Goal: Task Accomplishment & Management: Use online tool/utility

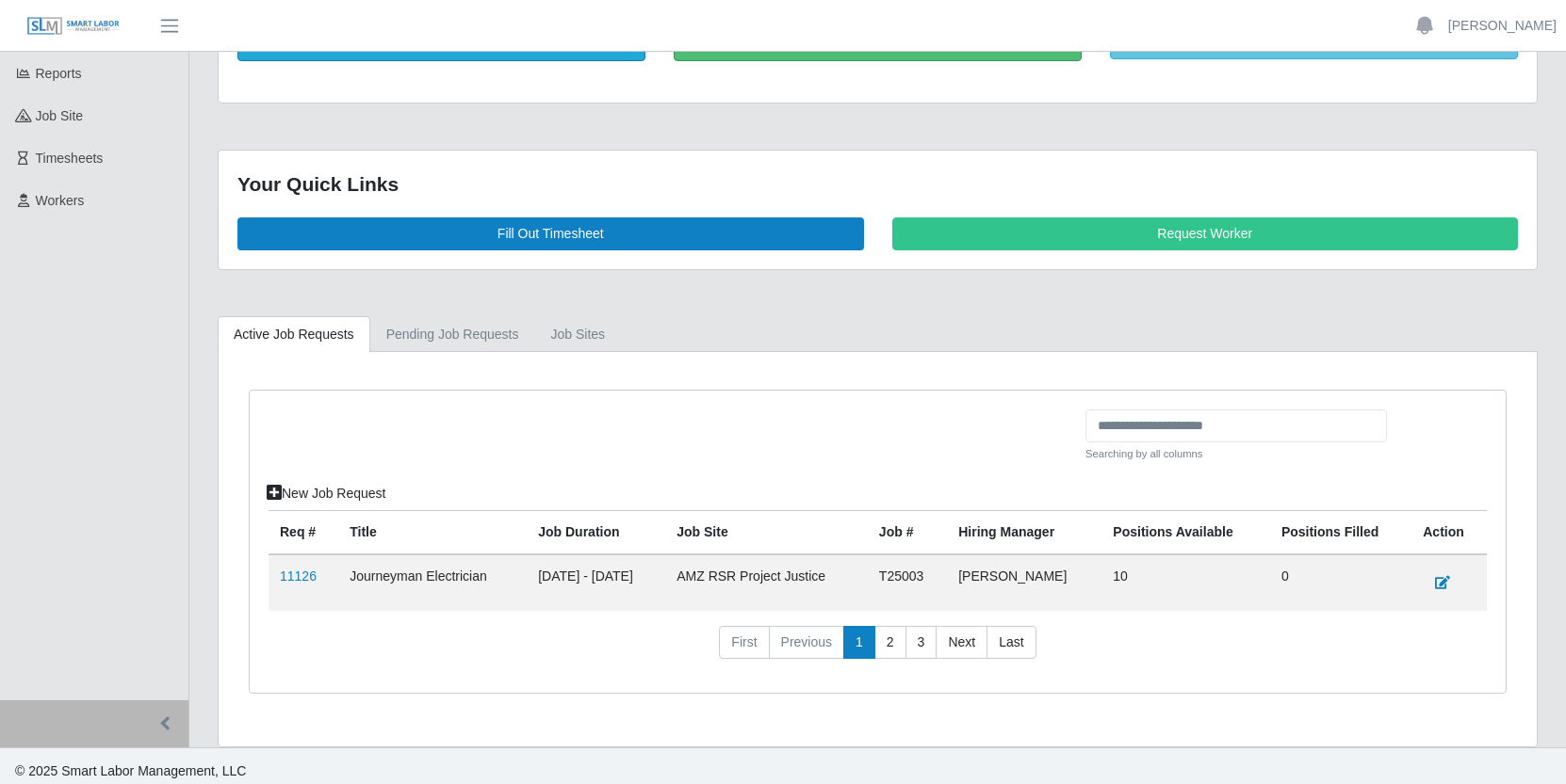
scroll to position [179, 0]
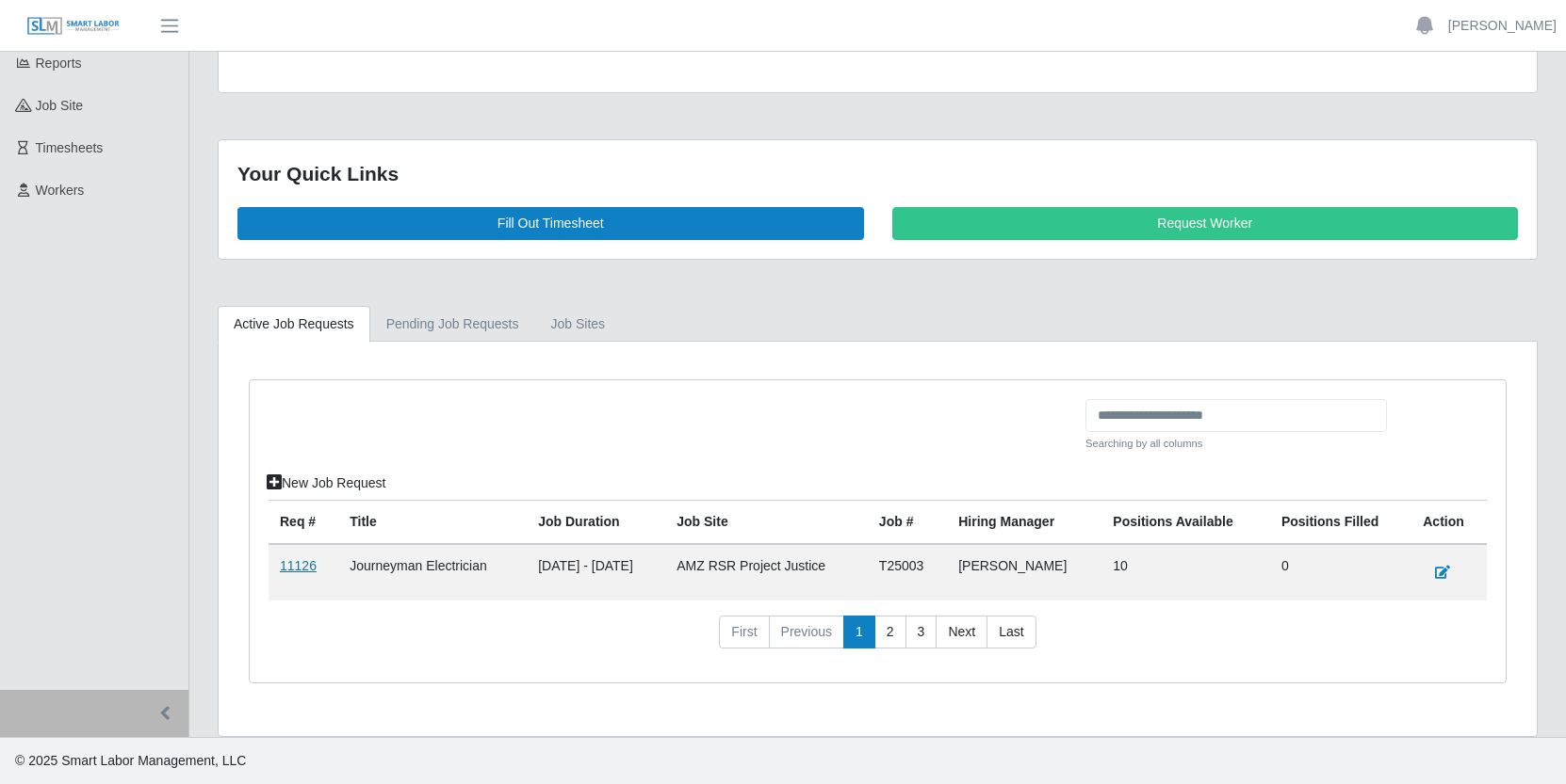
click at [298, 564] on link "11126" at bounding box center [298, 565] width 37 height 15
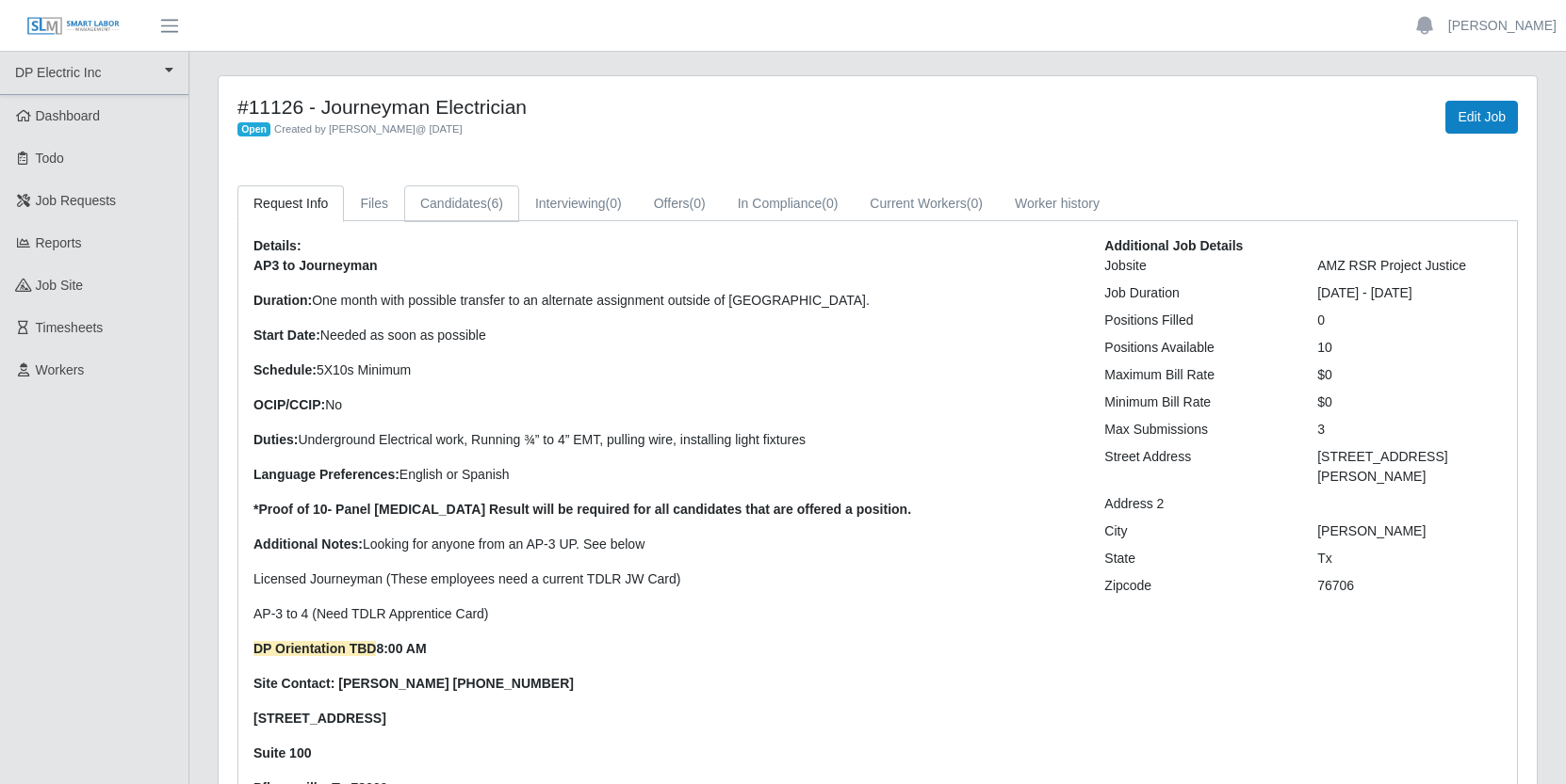
click at [488, 199] on link "Candidates (6)" at bounding box center [461, 203] width 115 height 37
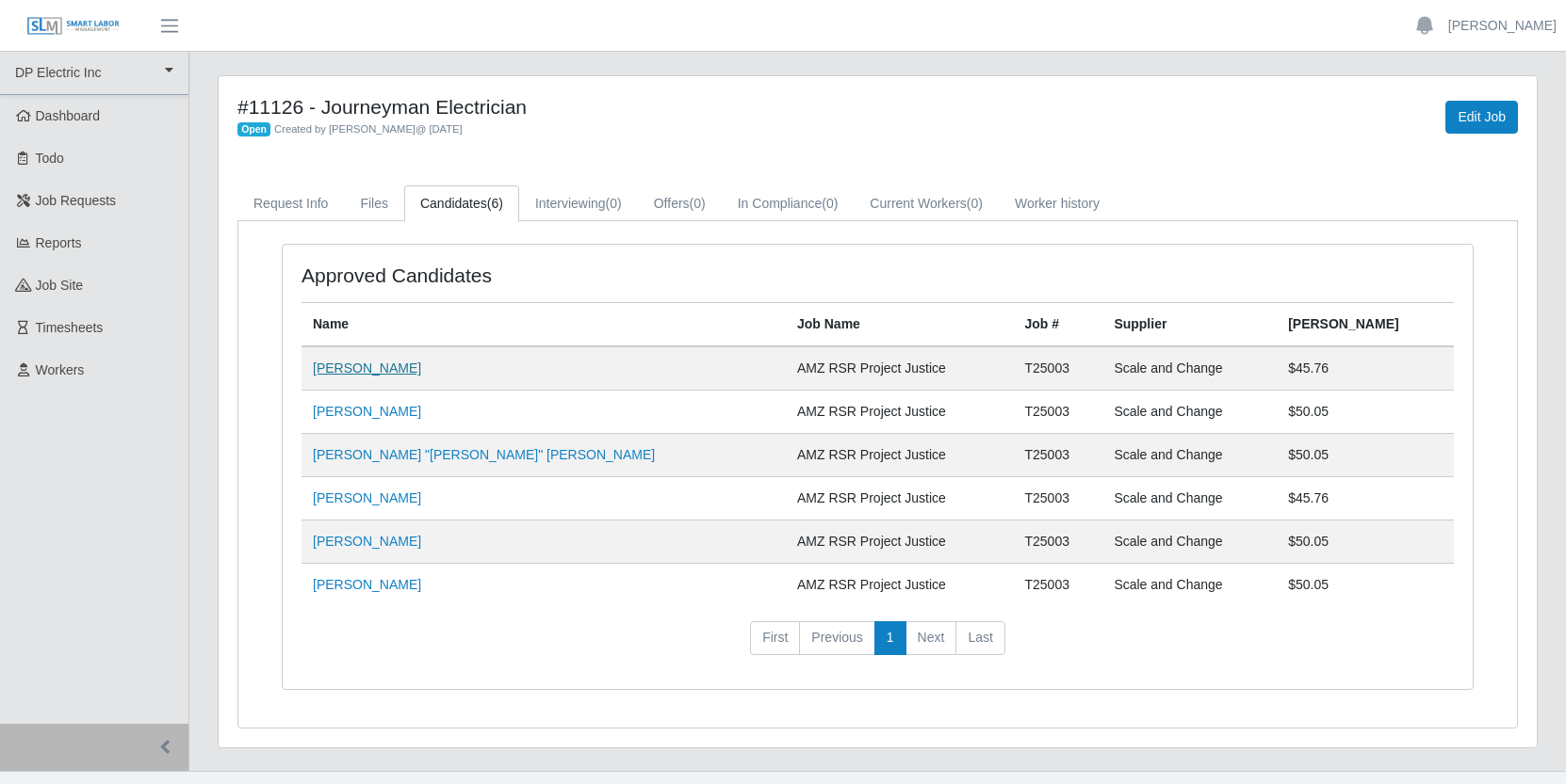
click at [396, 366] on link "[PERSON_NAME]" at bounding box center [366, 368] width 108 height 15
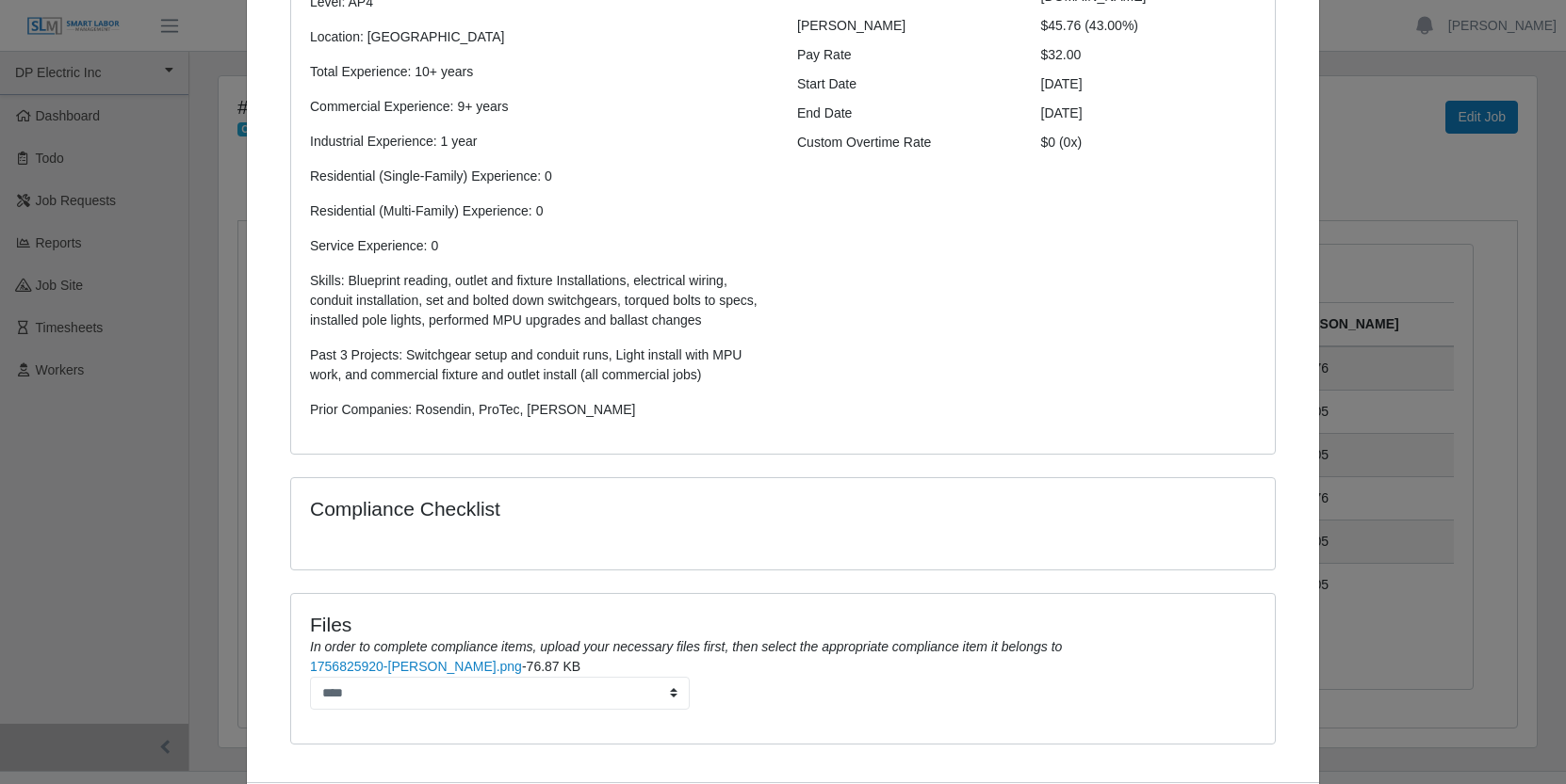
scroll to position [389, 0]
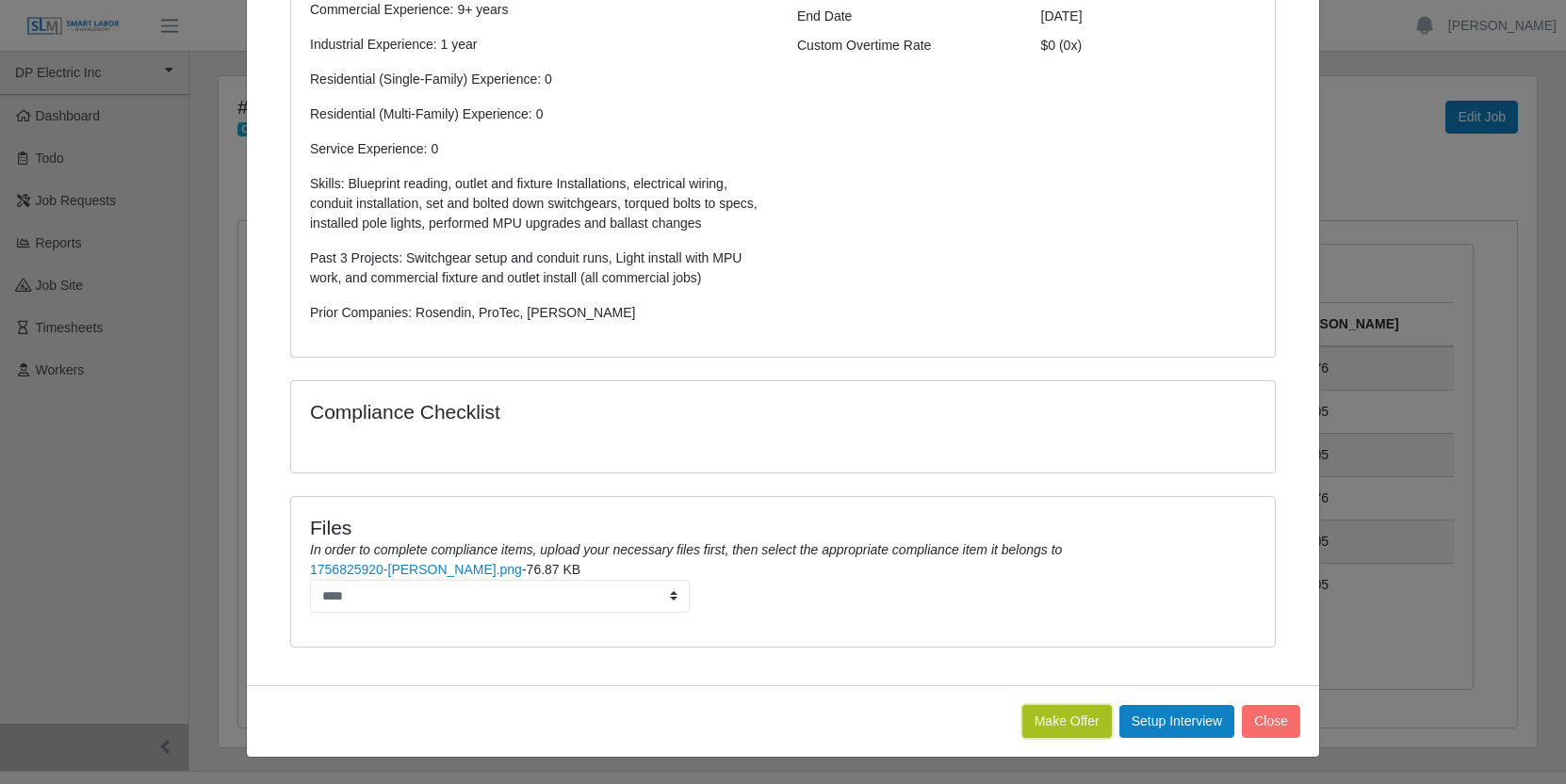
click at [1059, 722] on button "Make Offer" at bounding box center [1067, 721] width 89 height 33
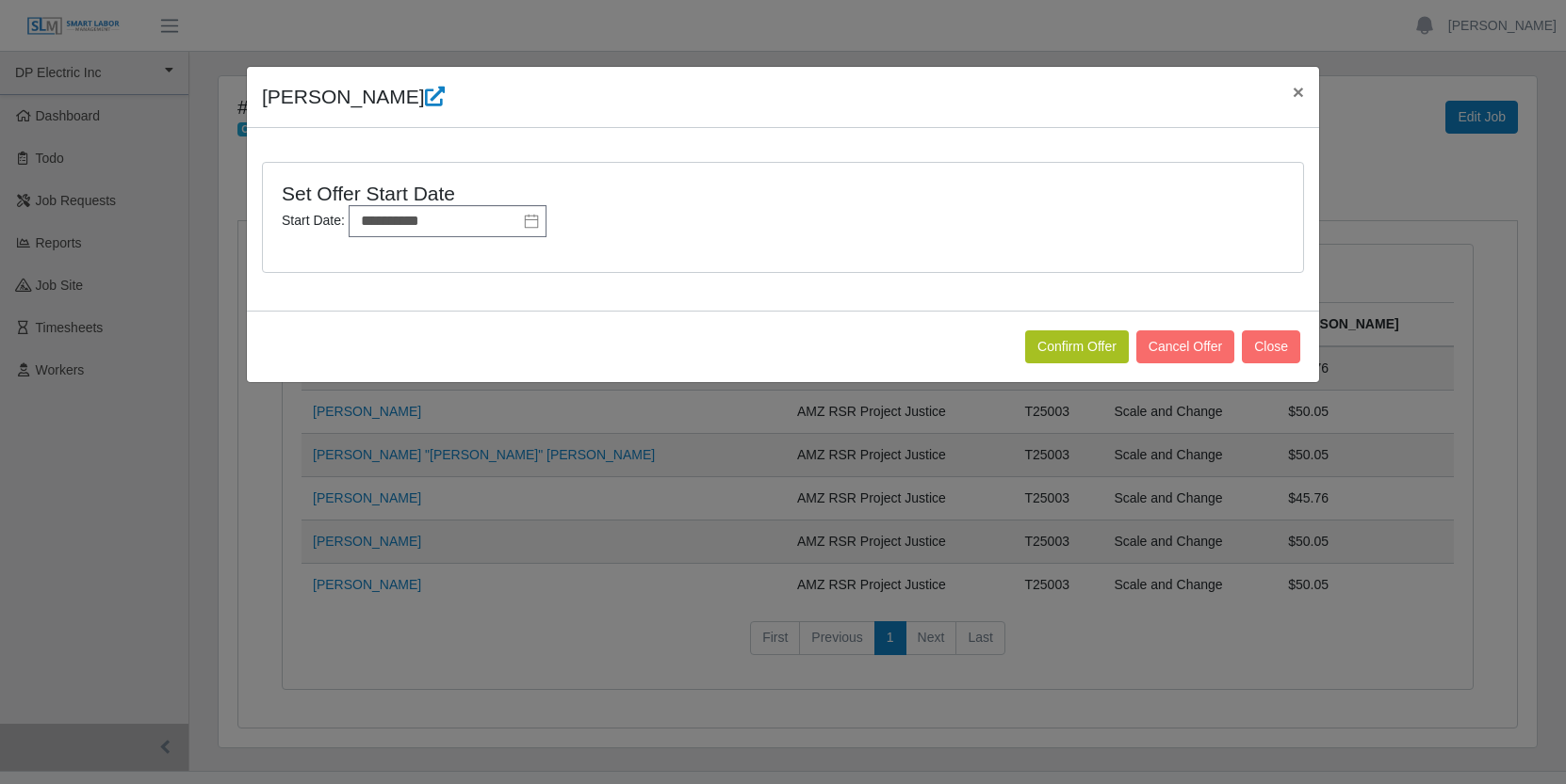
scroll to position [0, 0]
click at [472, 229] on input "**********" at bounding box center [446, 221] width 197 height 32
click at [1297, 89] on span "×" at bounding box center [1297, 92] width 11 height 22
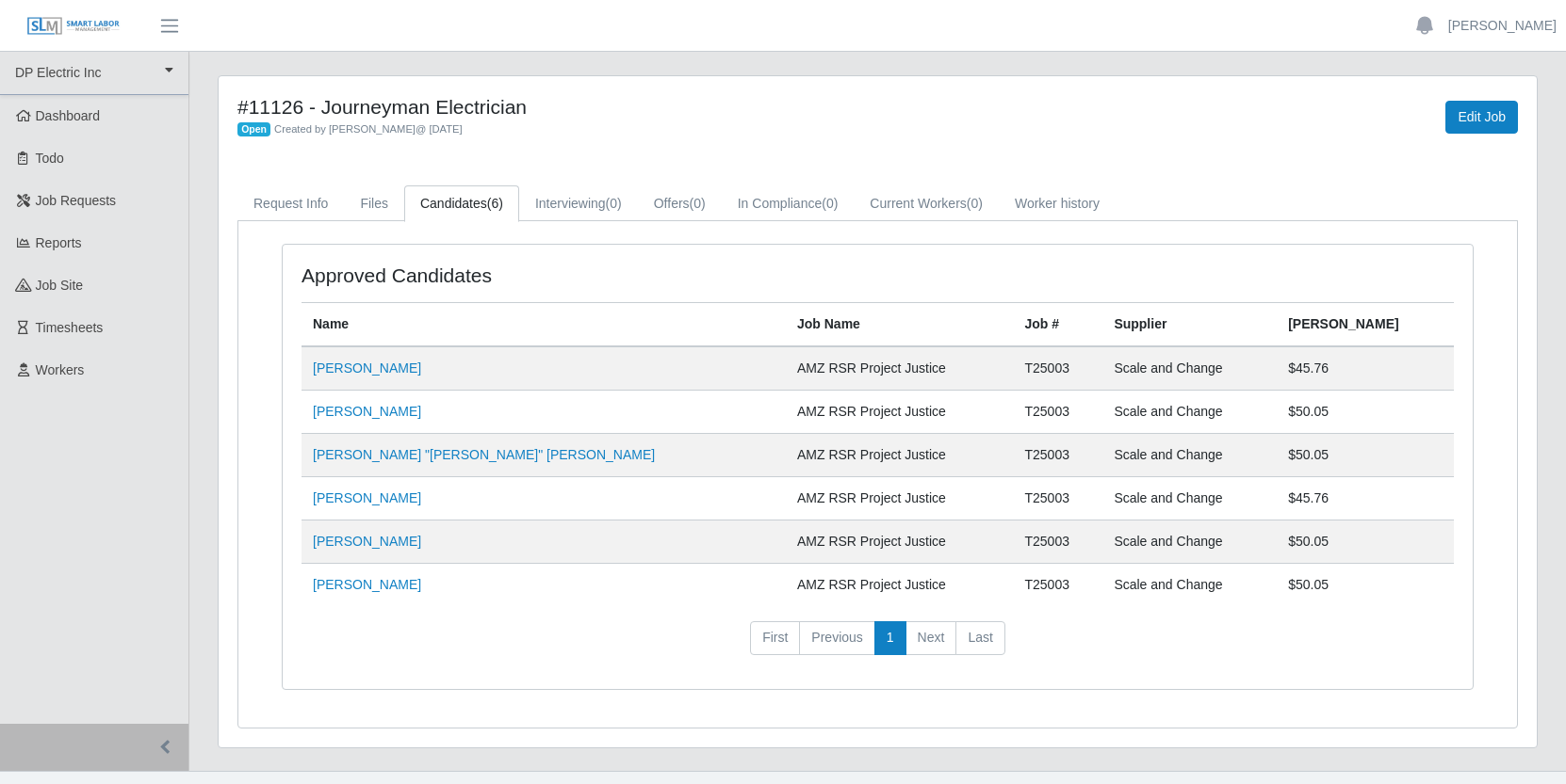
drag, startPoint x: 265, startPoint y: 103, endPoint x: 217, endPoint y: 105, distance: 48.0
click at [218, 105] on div "#11126 - Journeyman Electrician Open Created by Jerrin Jaramillo @ 08/29/2025 E…" at bounding box center [877, 411] width 1318 height 671
click at [595, 113] on h4 "#11126 - Journeyman Electrician" at bounding box center [604, 107] width 735 height 24
click at [360, 583] on link "[PERSON_NAME]" at bounding box center [366, 584] width 108 height 15
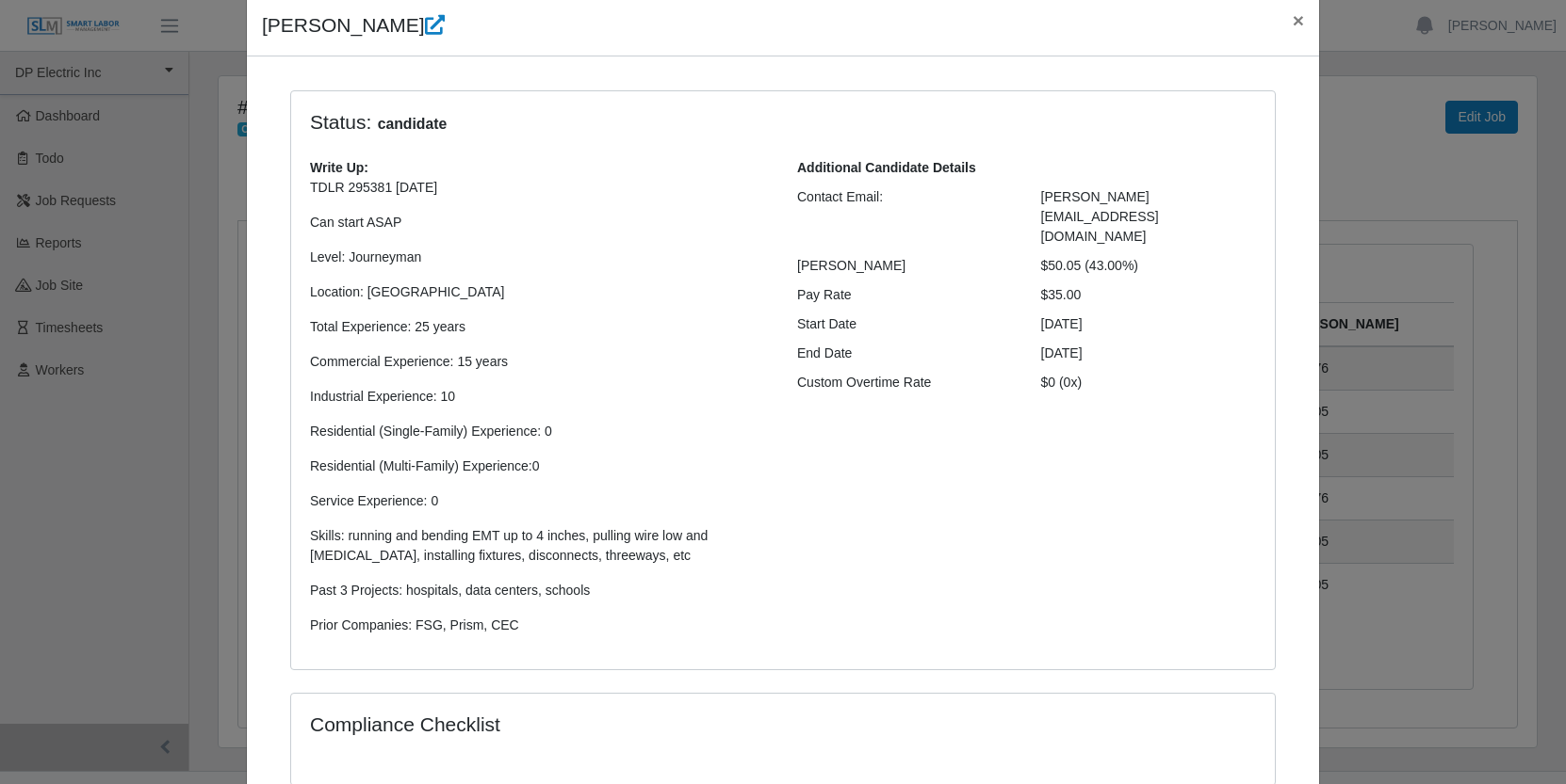
scroll to position [42, 0]
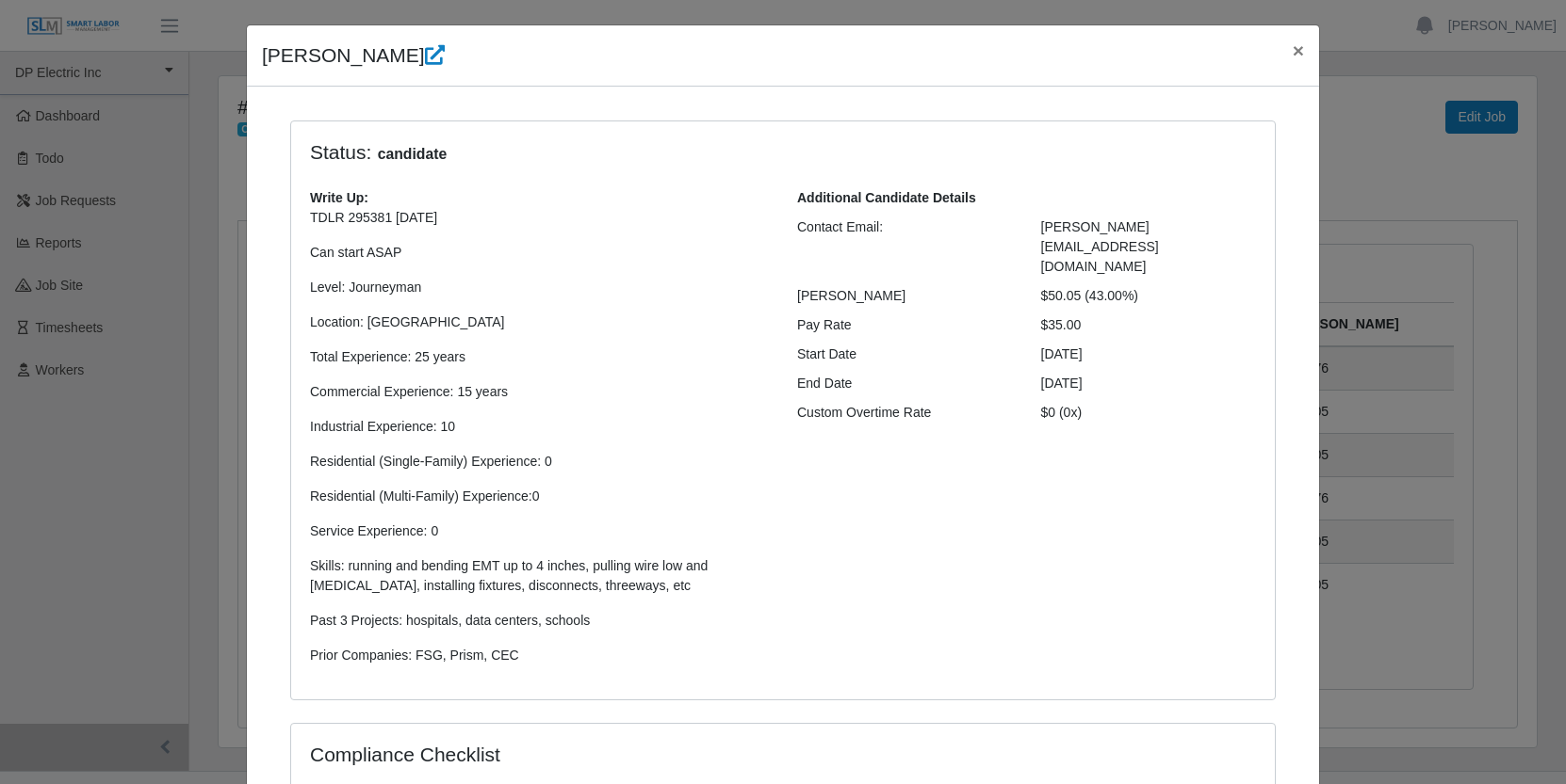
drag, startPoint x: 572, startPoint y: 423, endPoint x: 279, endPoint y: 152, distance: 399.1
click at [279, 152] on div "Status: candidate Write Up: TDLR 295381 05/22/2026 Can start ASAP Level: Journe…" at bounding box center [783, 422] width 1014 height 604
click at [534, 153] on h4 "Status: candidate" at bounding box center [661, 154] width 703 height 26
drag, startPoint x: 541, startPoint y: 665, endPoint x: 293, endPoint y: 138, distance: 582.4
click at [280, 124] on div "Status: candidate Write Up: TDLR 295381 05/22/2026 Can start ASAP Level: Journe…" at bounding box center [783, 422] width 1014 height 604
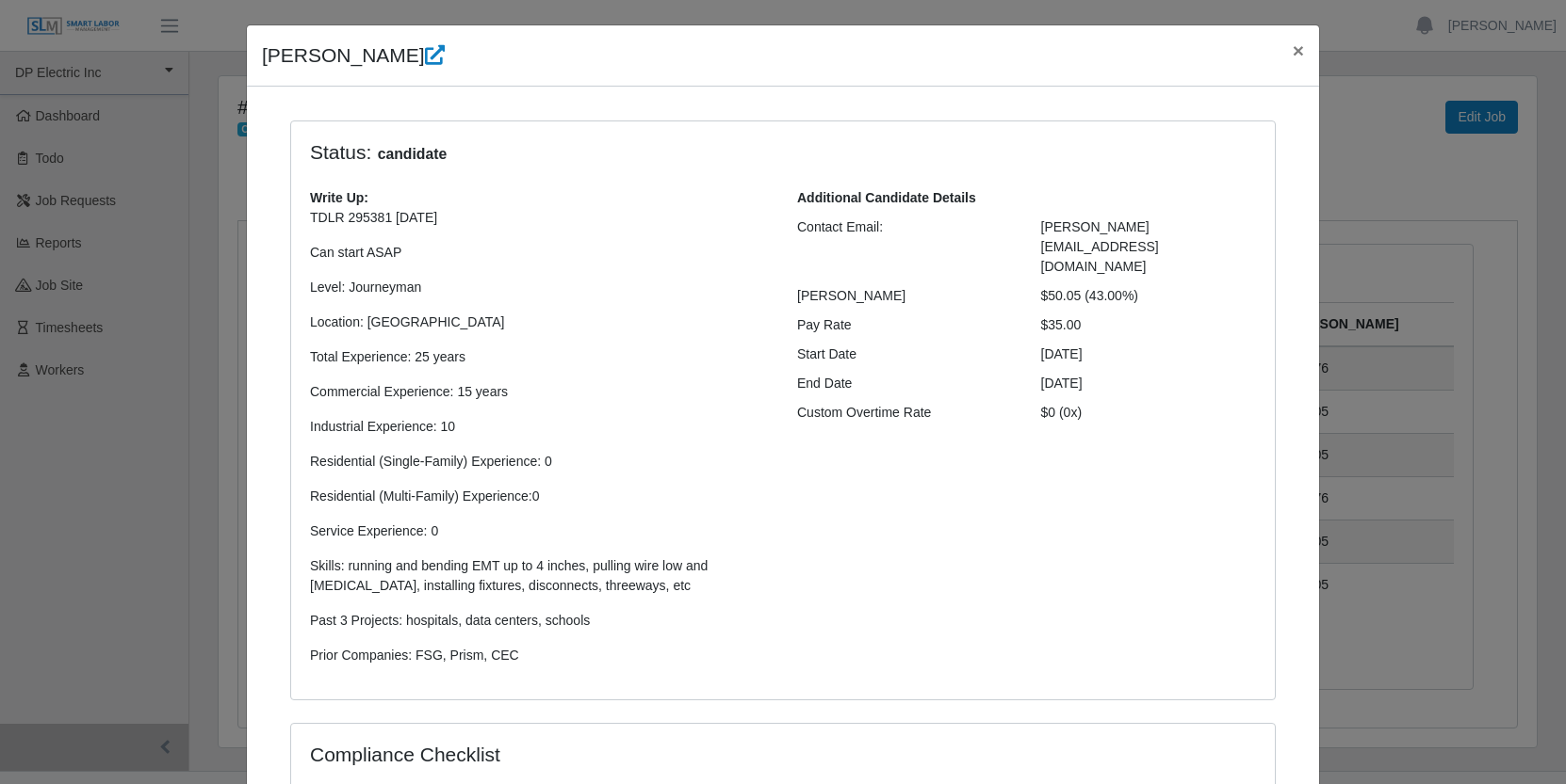
click at [573, 280] on p "Level: Journeyman" at bounding box center [539, 287] width 459 height 20
drag, startPoint x: 547, startPoint y: 665, endPoint x: 239, endPoint y: 118, distance: 627.8
click at [247, 118] on div "Status: candidate Write Up: TDLR 295381 05/22/2026 Can start ASAP Level: Journe…" at bounding box center [783, 557] width 1072 height 942
click at [573, 370] on p "TDLR 295381 05/22/2026 Can start ASAP Level: Journeyman Location: Garland Total…" at bounding box center [539, 437] width 459 height 458
drag, startPoint x: 497, startPoint y: 649, endPoint x: 279, endPoint y: 159, distance: 536.3
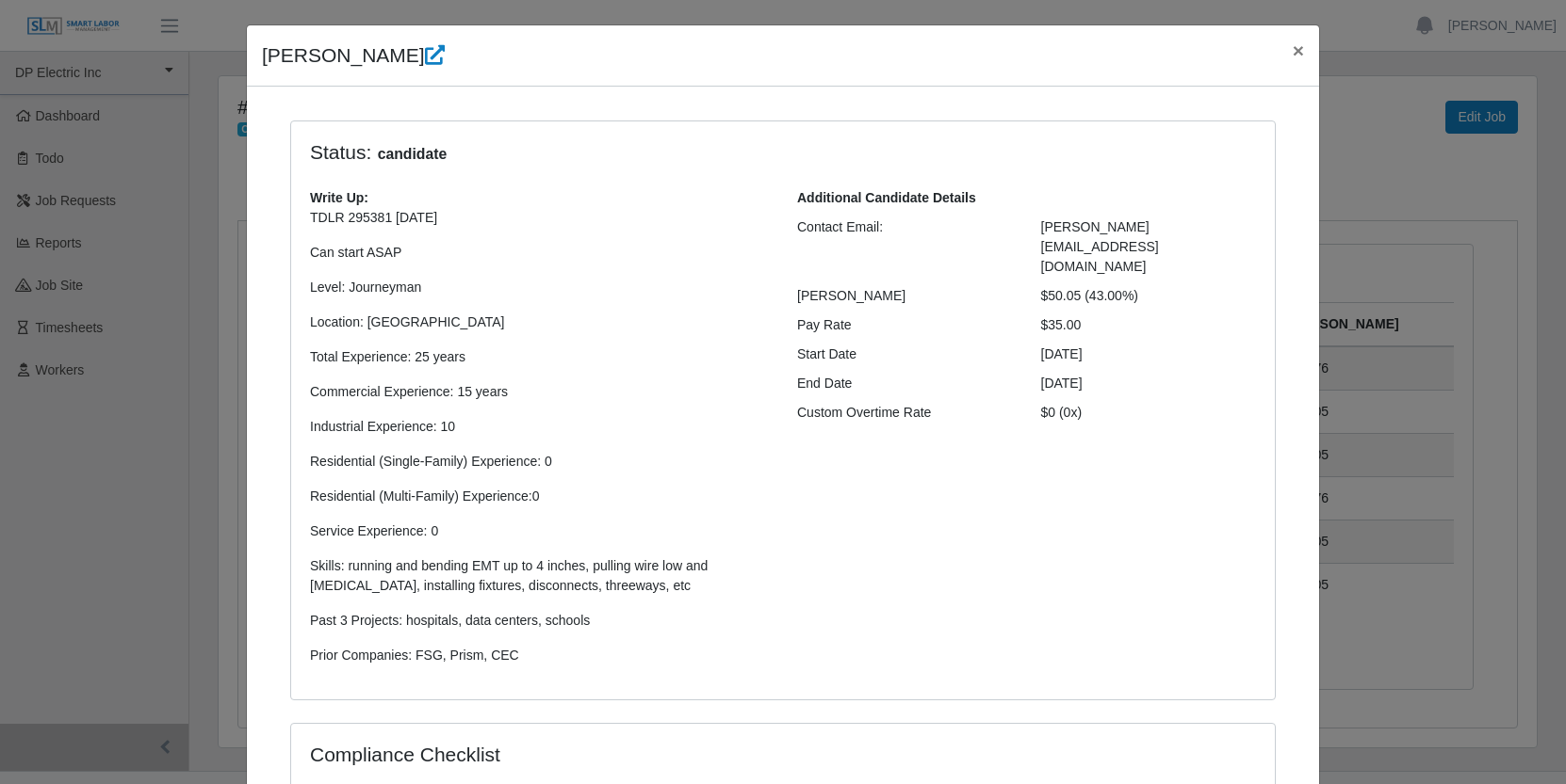
click at [279, 159] on div "Status: candidate Write Up: TDLR 295381 05/22/2026 Can start ASAP Level: Journe…" at bounding box center [783, 422] width 1014 height 604
click at [553, 290] on p "Level: Journeyman" at bounding box center [539, 287] width 459 height 20
drag, startPoint x: 561, startPoint y: 663, endPoint x: 302, endPoint y: 151, distance: 573.8
click at [302, 151] on div "Status: candidate Write Up: TDLR 295381 05/22/2026 Can start ASAP Level: Journe…" at bounding box center [783, 411] width 984 height 579
click at [676, 283] on p "Level: Journeyman" at bounding box center [539, 287] width 459 height 20
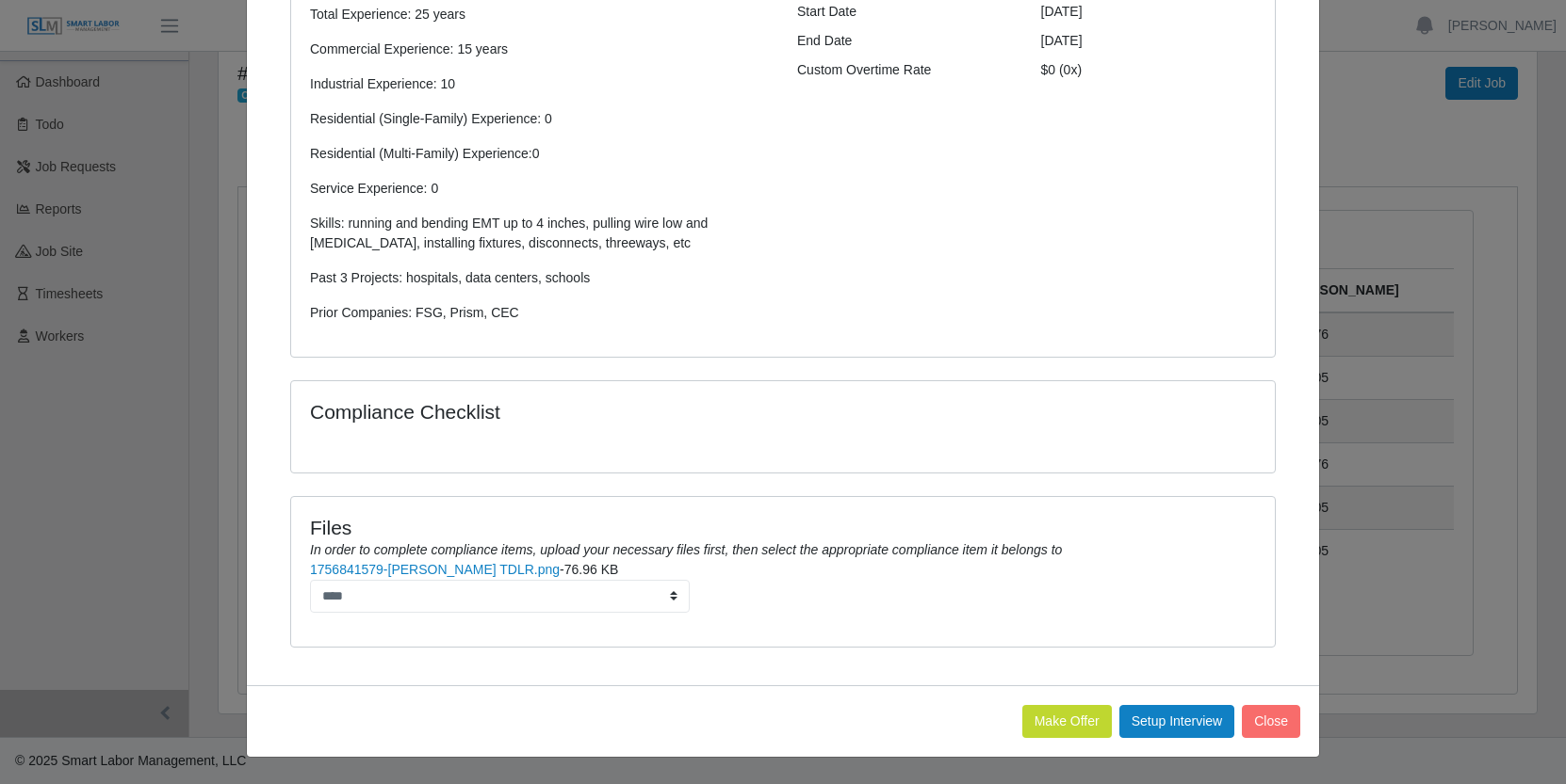
scroll to position [0, 0]
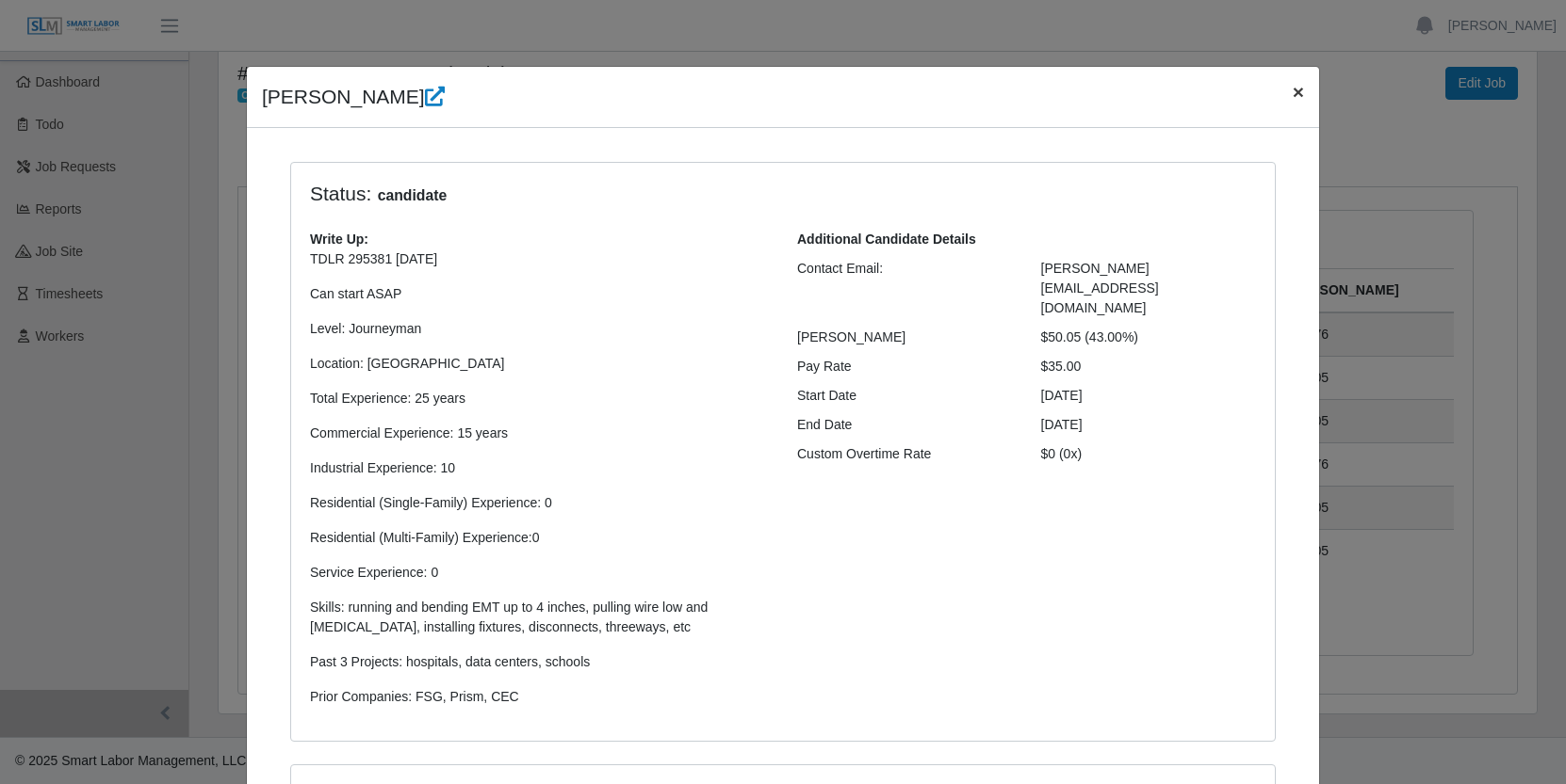
click at [1292, 92] on span "×" at bounding box center [1297, 92] width 11 height 22
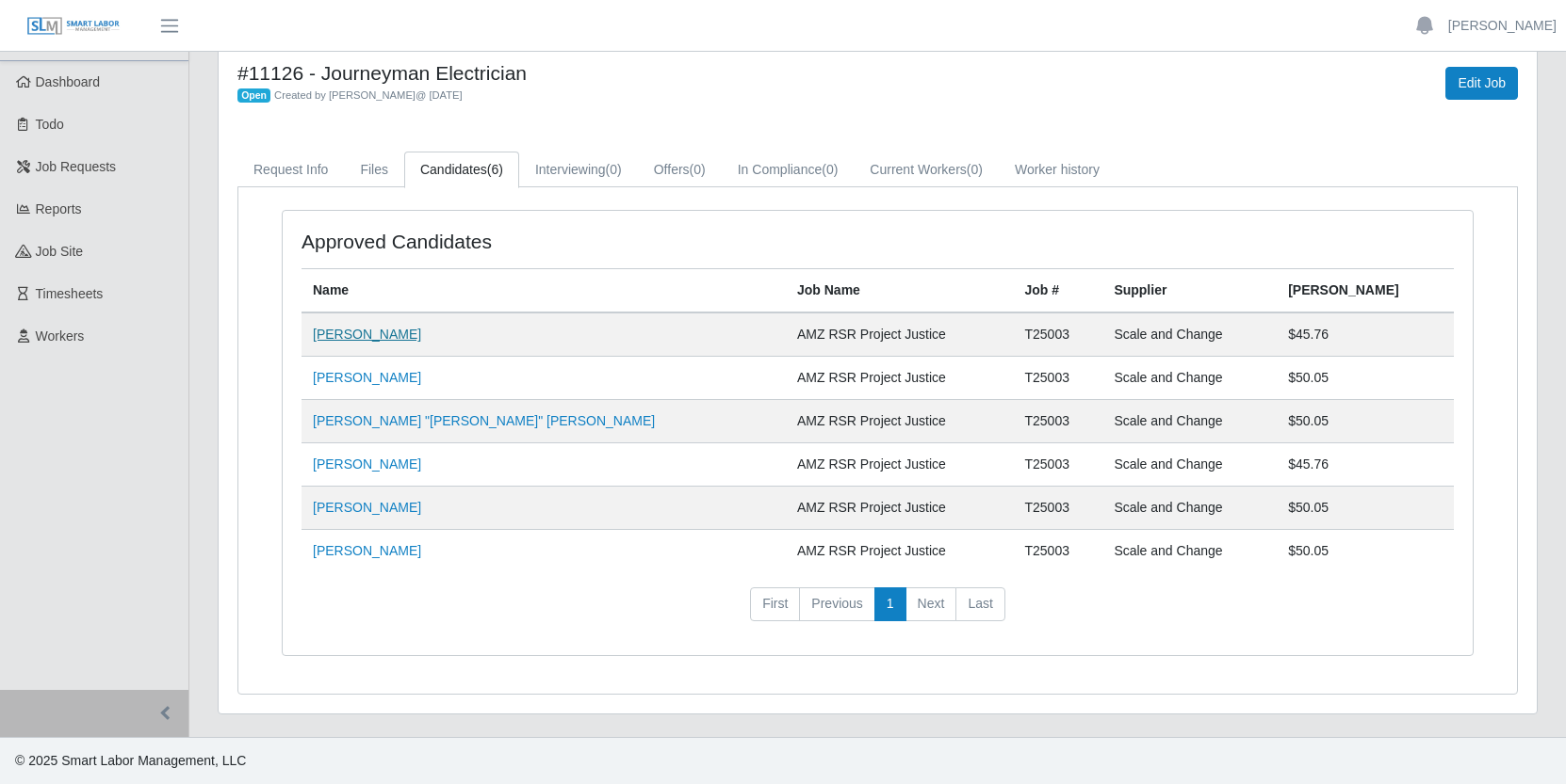
click at [347, 330] on link "Gilberto Esquivel" at bounding box center [366, 334] width 108 height 15
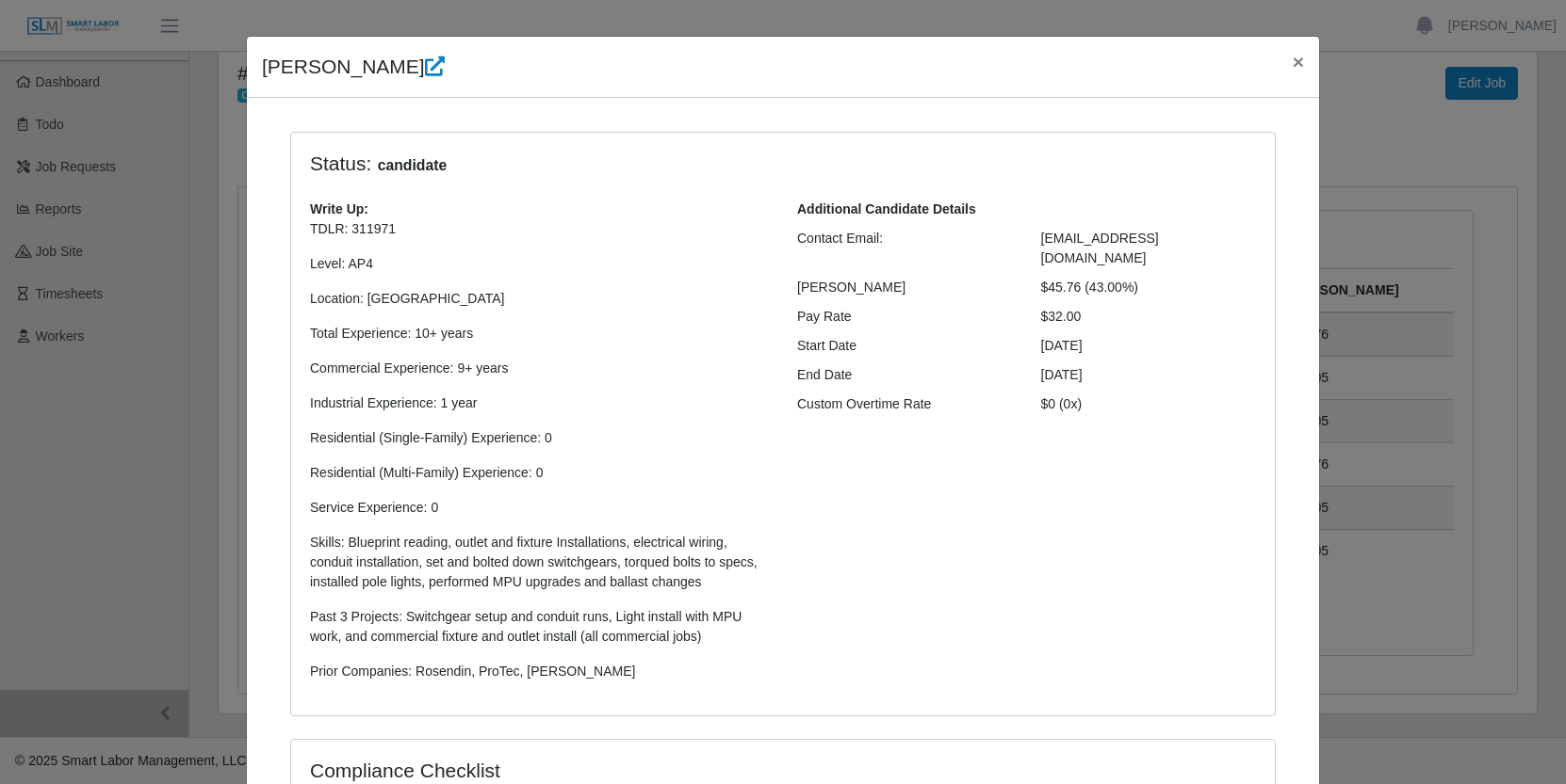
scroll to position [389, 0]
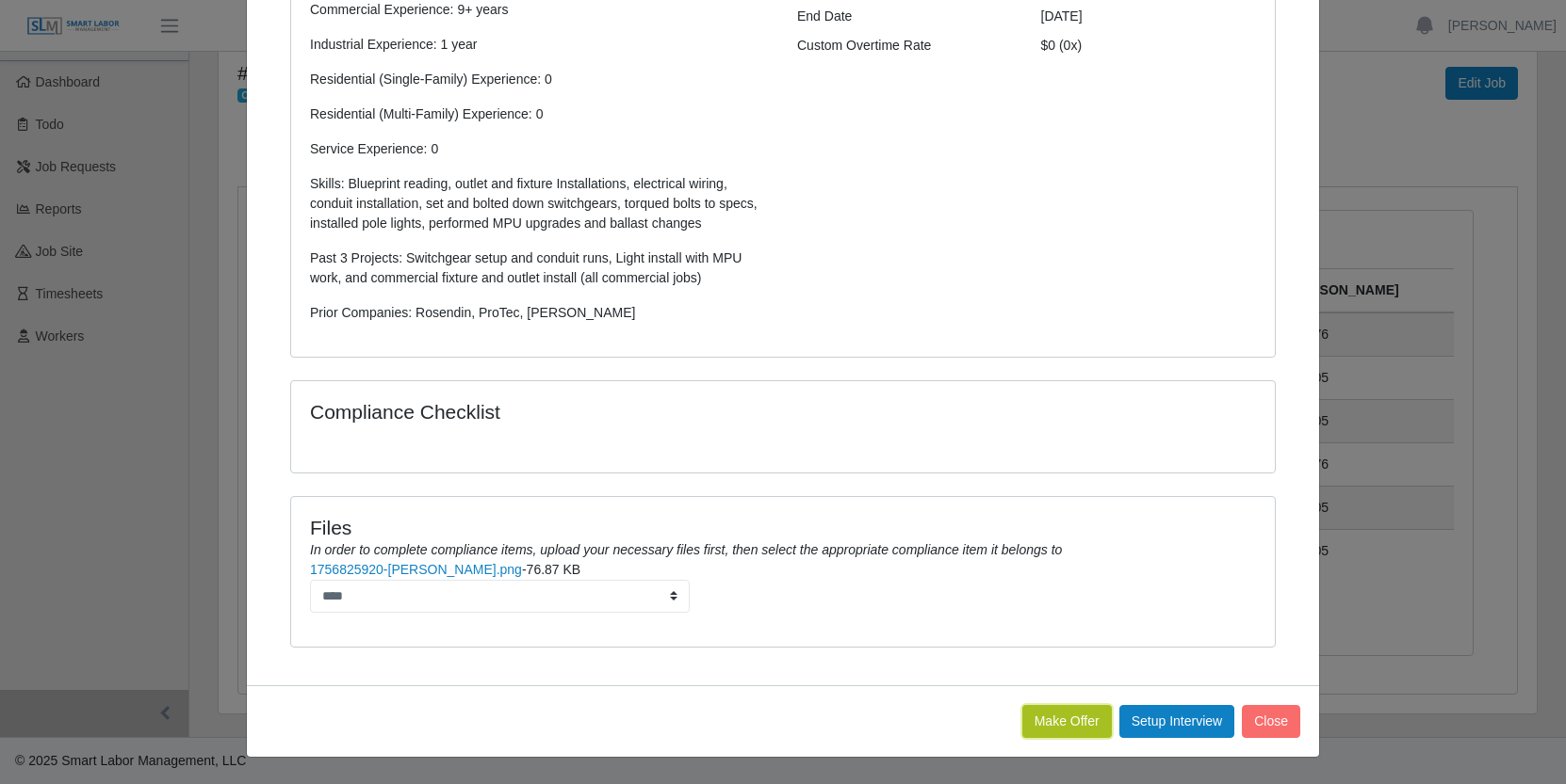
click at [1062, 725] on button "Make Offer" at bounding box center [1067, 721] width 89 height 33
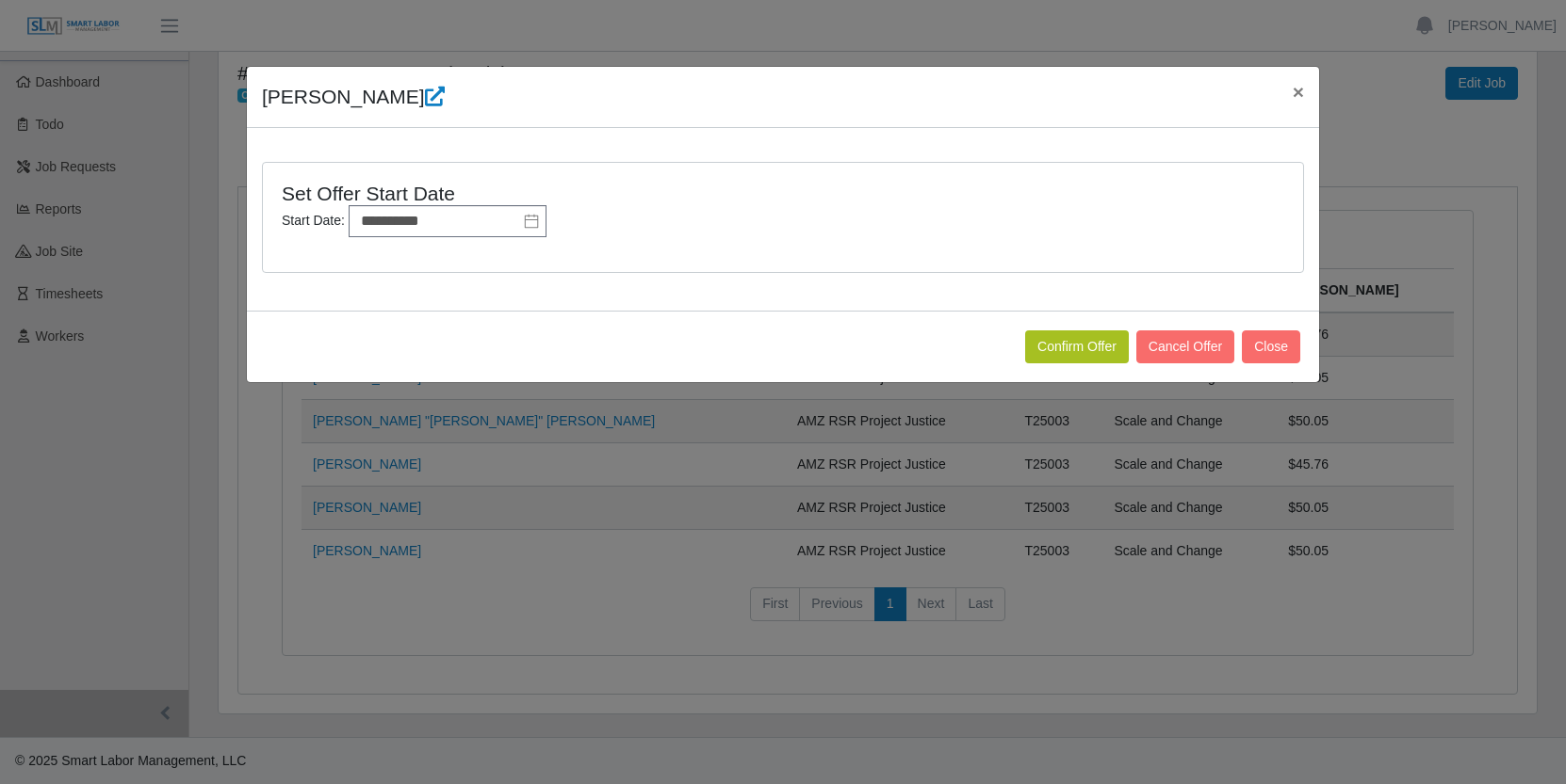
scroll to position [0, 0]
click at [476, 227] on input "**********" at bounding box center [446, 221] width 197 height 32
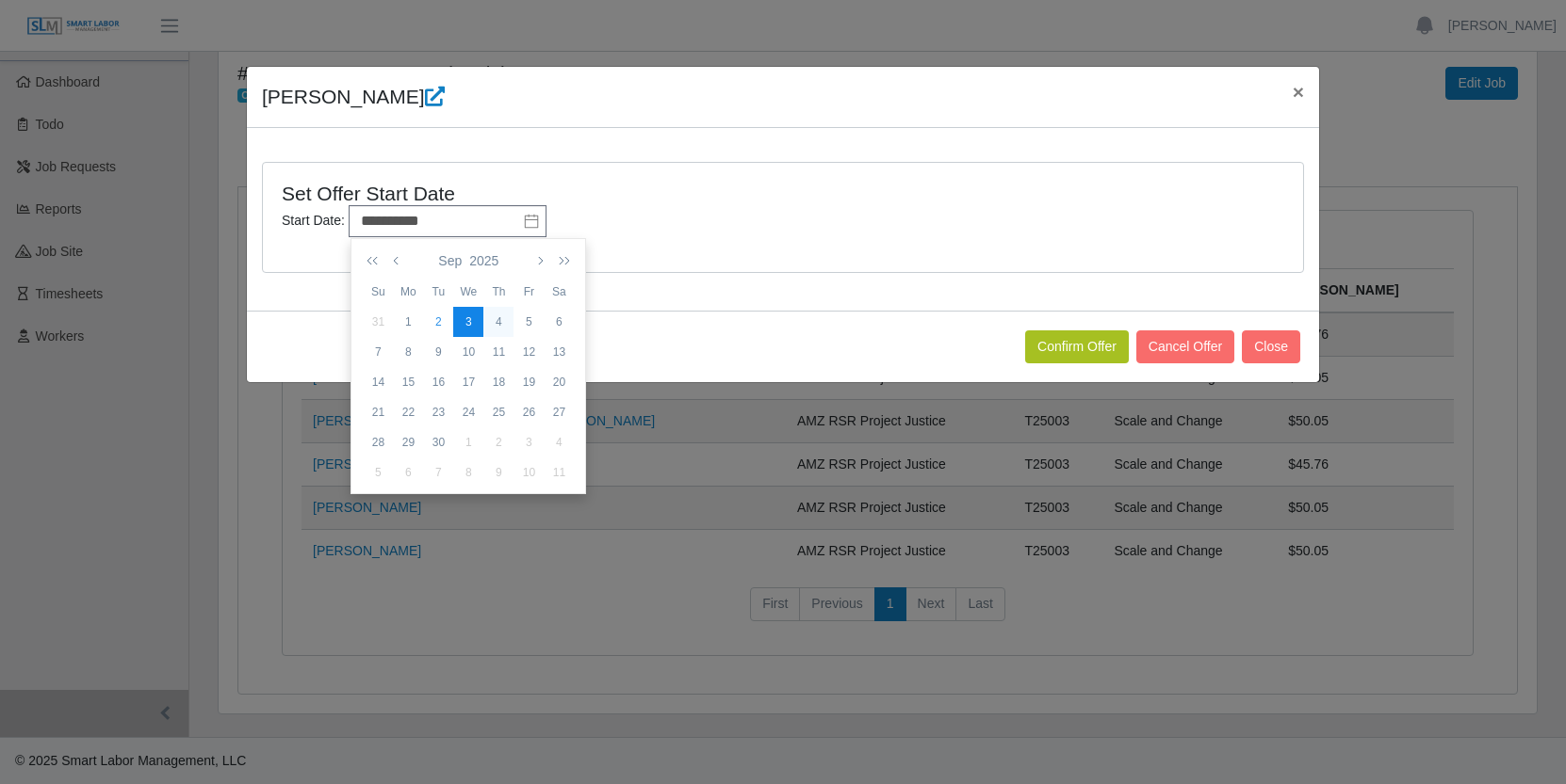
click at [499, 320] on div "4" at bounding box center [498, 321] width 30 height 17
type input "**********"
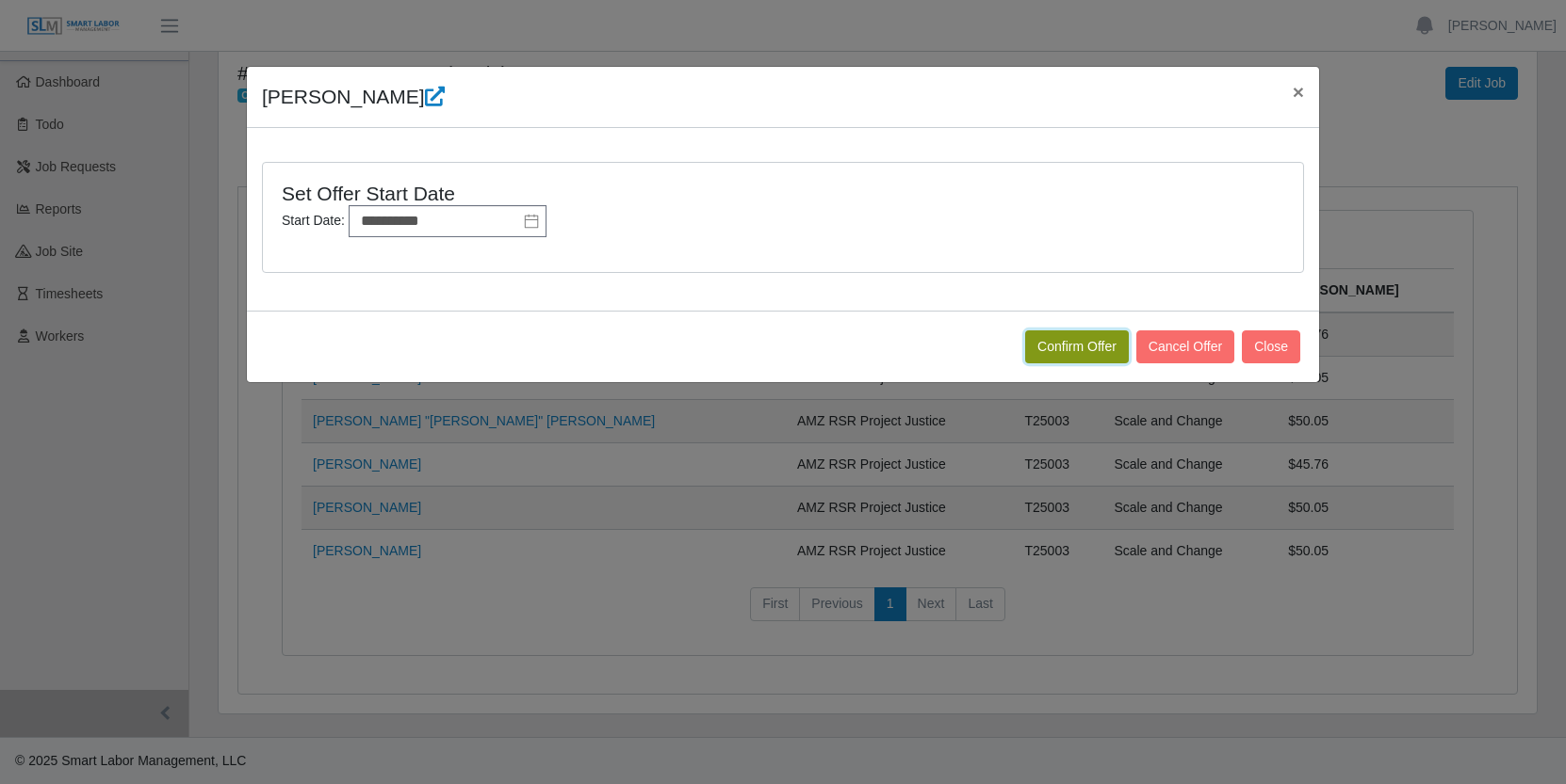
click at [1086, 341] on button "Confirm Offer" at bounding box center [1076, 346] width 103 height 33
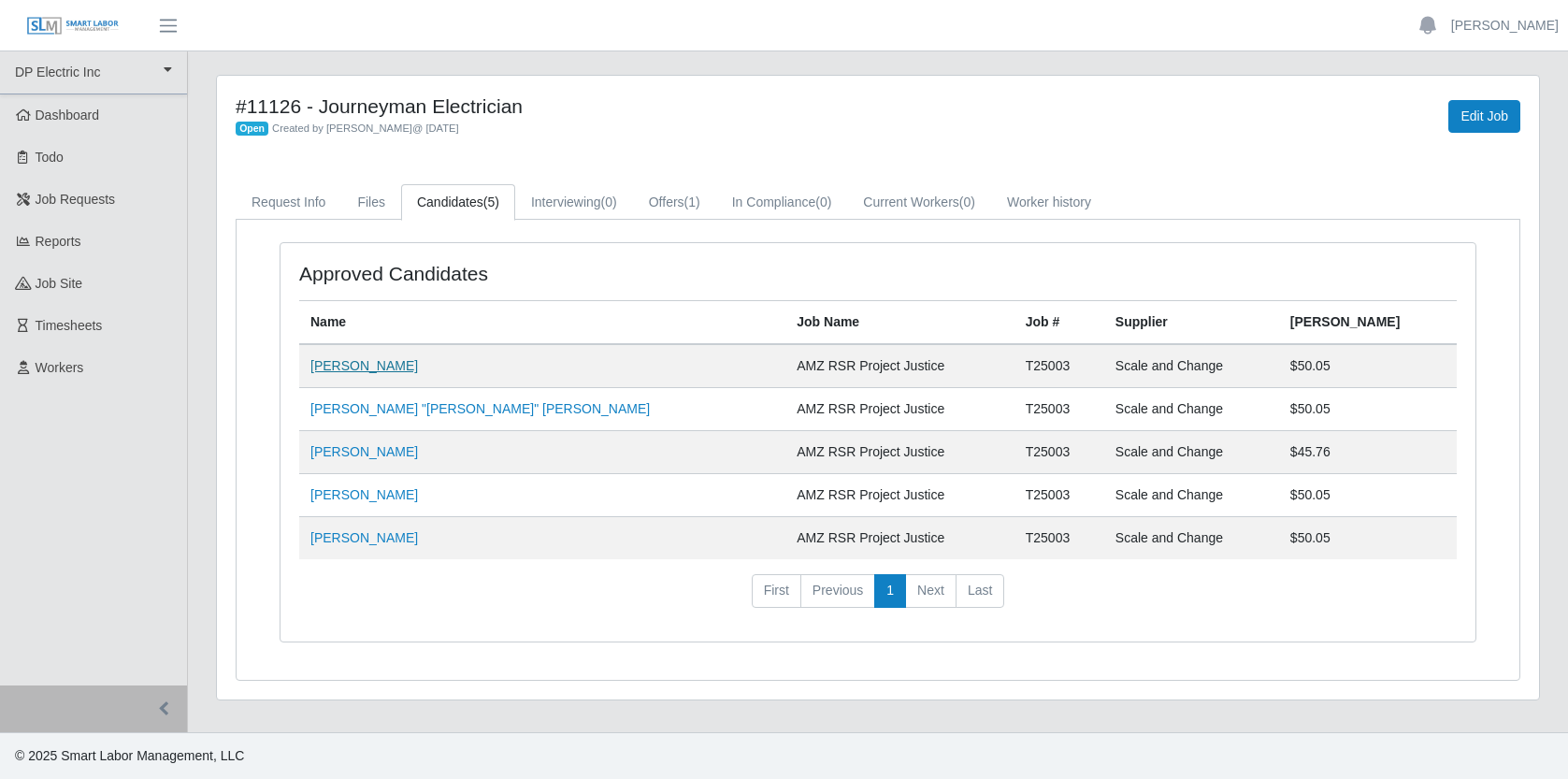
click at [372, 362] on link "[PERSON_NAME]" at bounding box center [363, 365] width 107 height 15
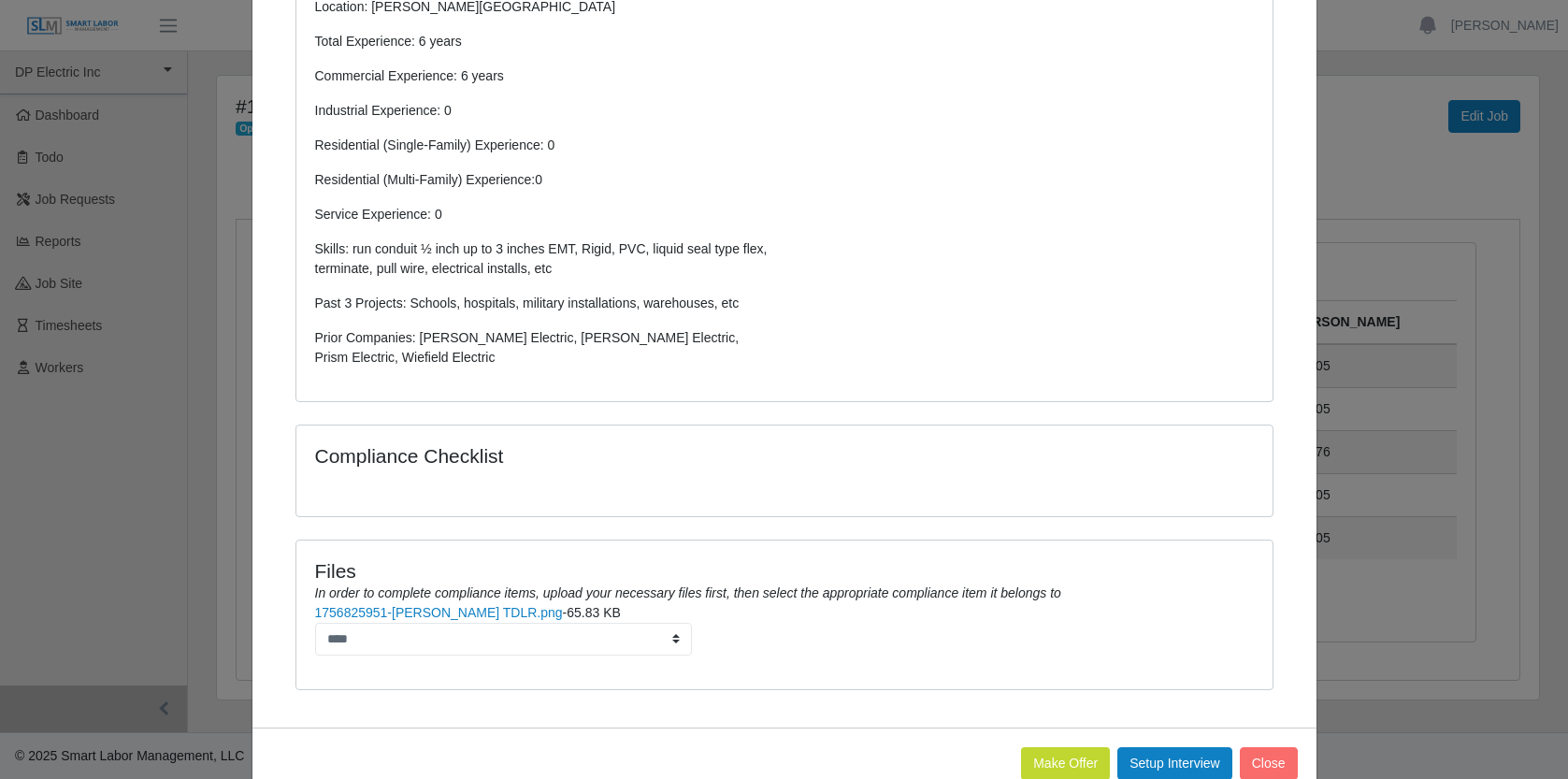
scroll to position [540, 0]
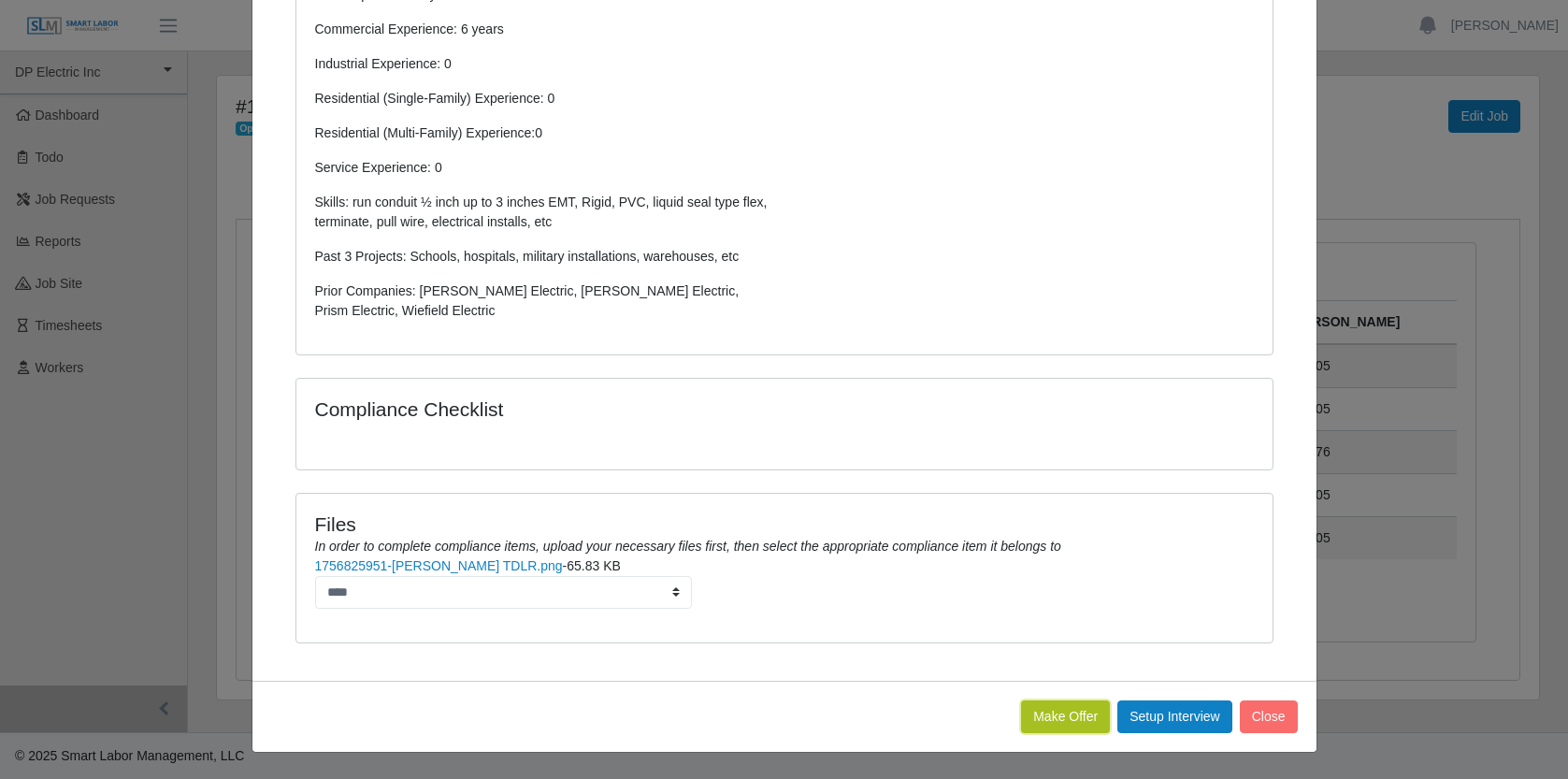
click at [1054, 718] on button "Make Offer" at bounding box center [1065, 716] width 89 height 32
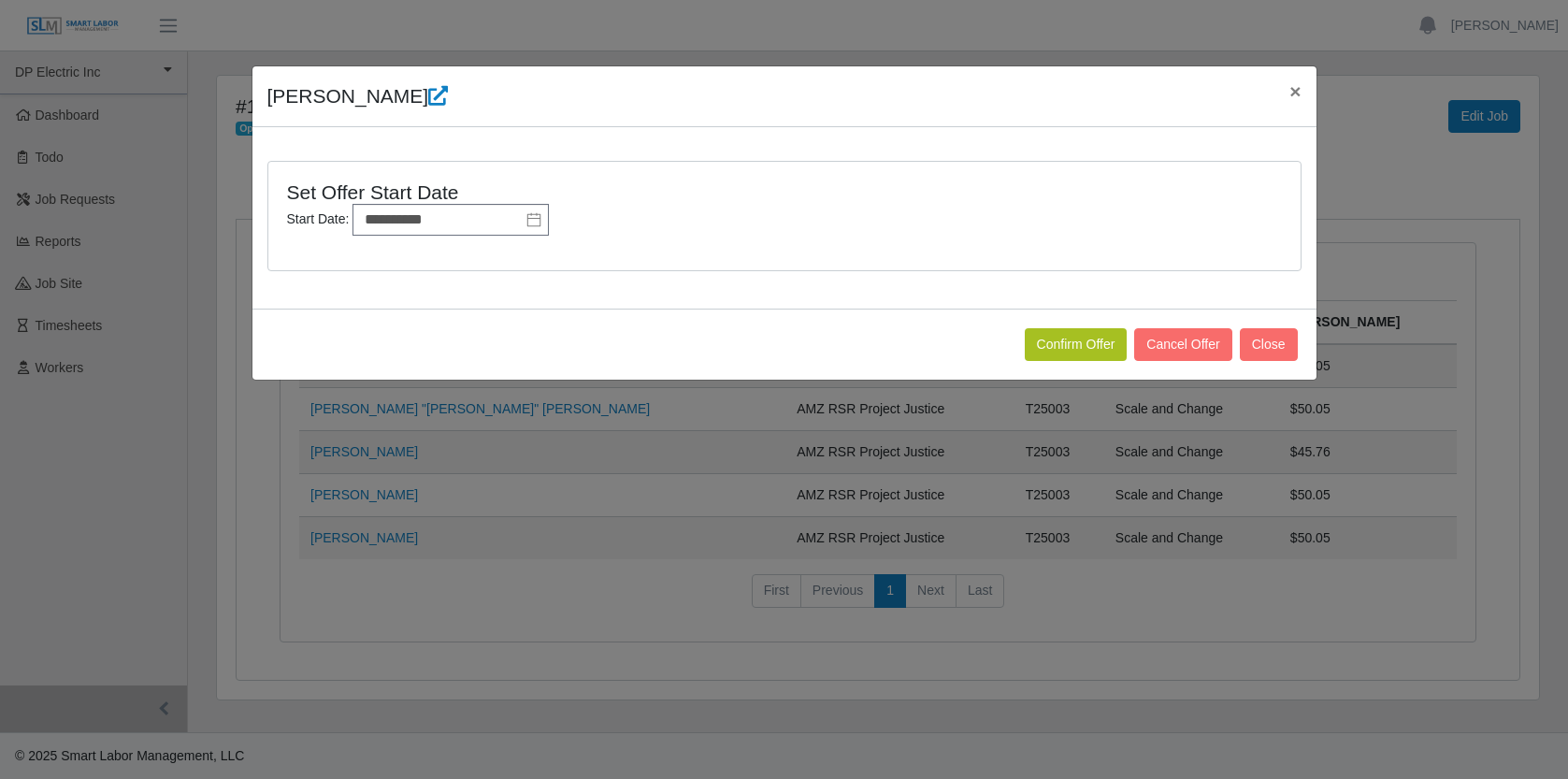
scroll to position [0, 0]
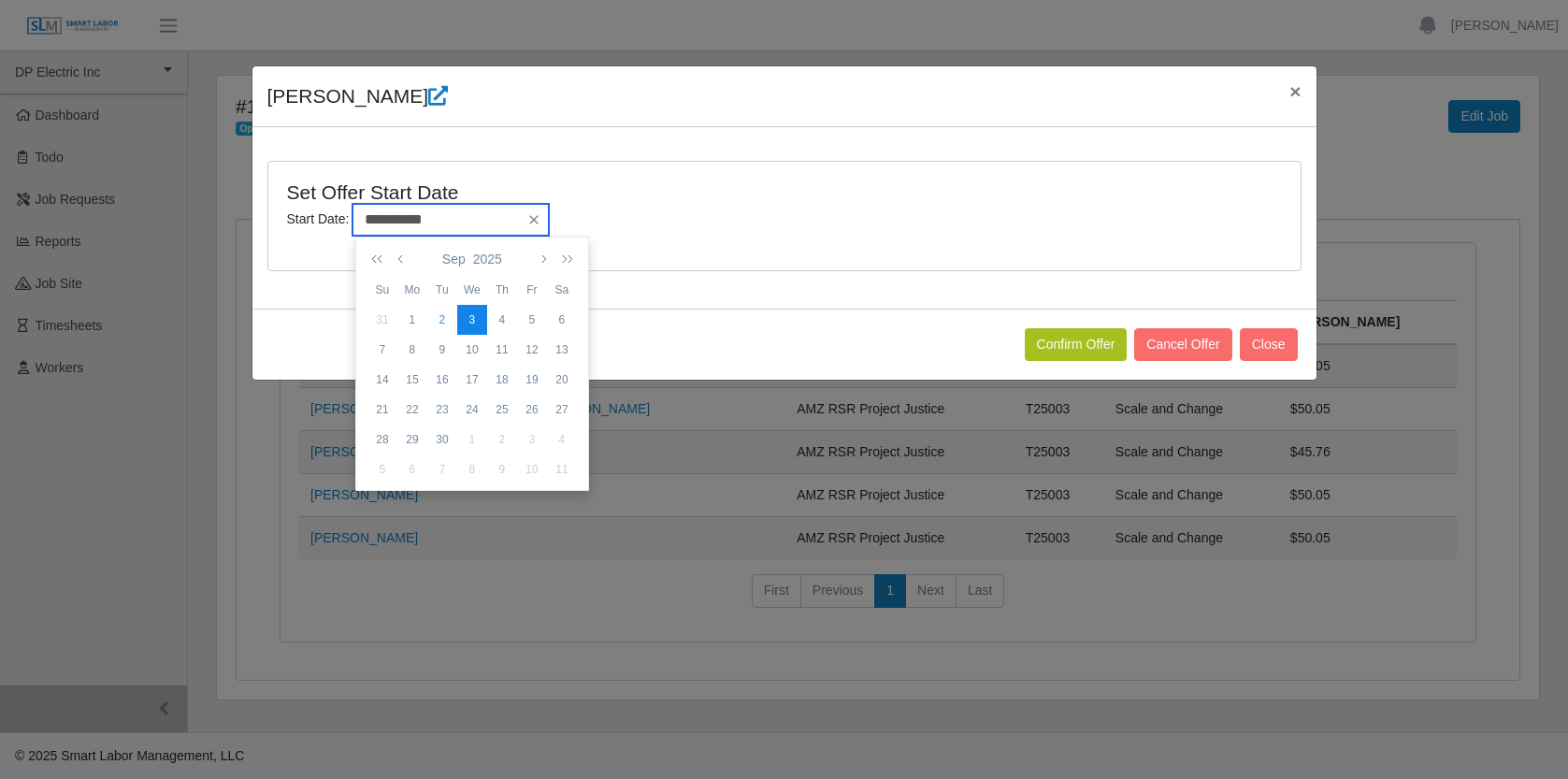
click at [472, 234] on input "**********" at bounding box center [450, 220] width 196 height 32
click at [497, 319] on div "4" at bounding box center [502, 319] width 30 height 17
type input "**********"
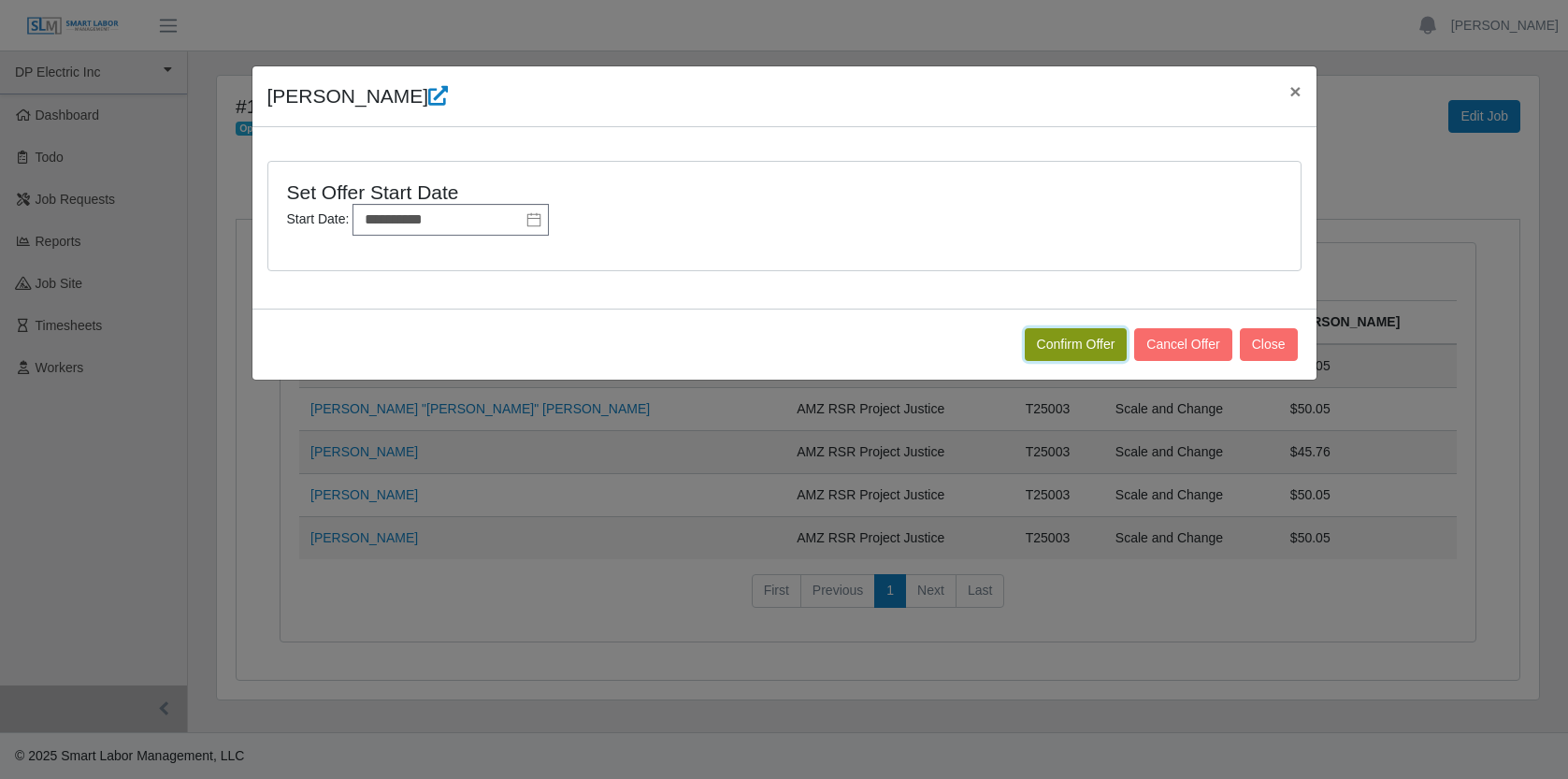
click at [1052, 347] on button "Confirm Offer" at bounding box center [1076, 344] width 102 height 32
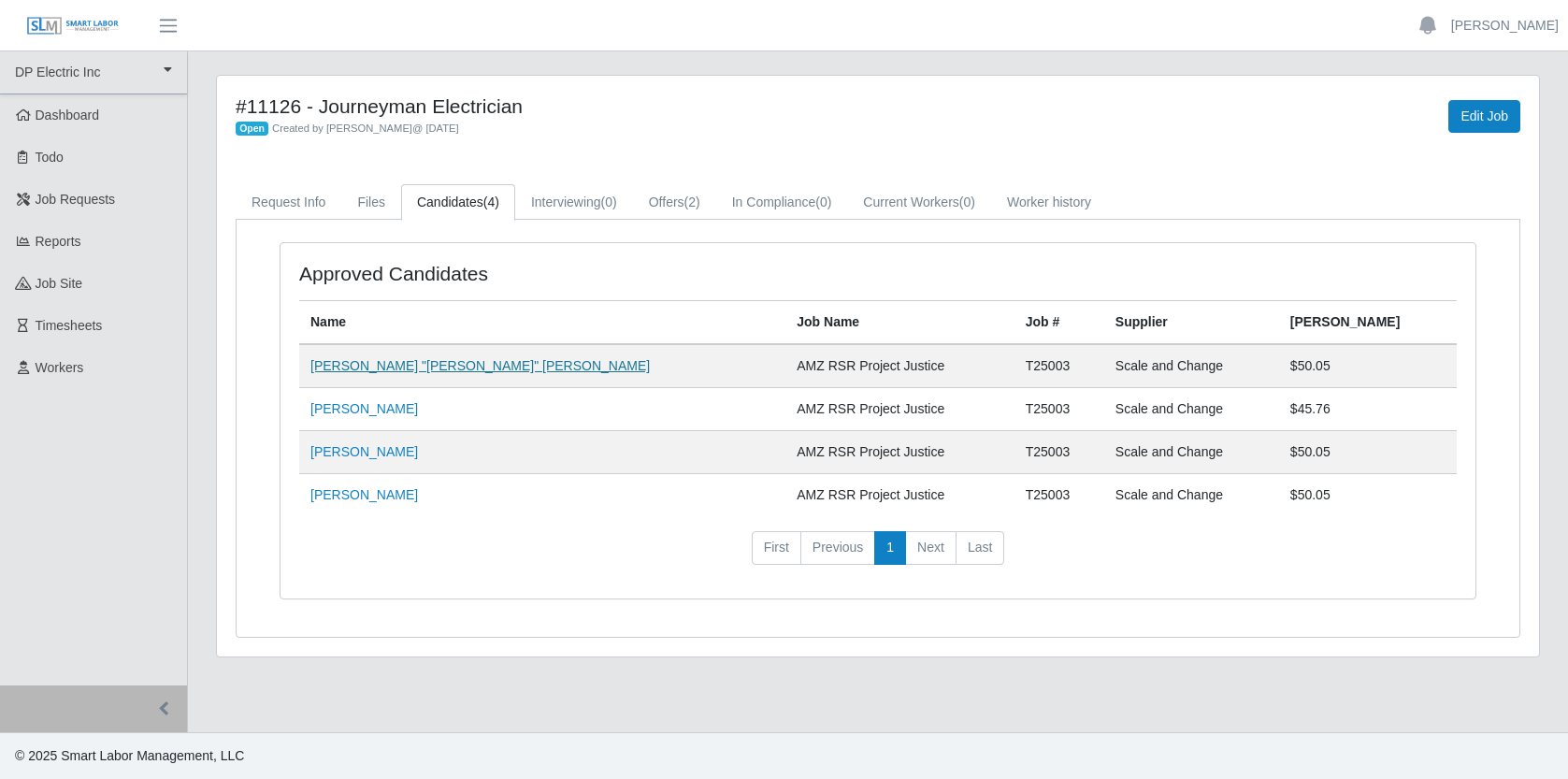
click at [374, 367] on link "[PERSON_NAME] "[PERSON_NAME]" [PERSON_NAME]" at bounding box center [479, 365] width 340 height 15
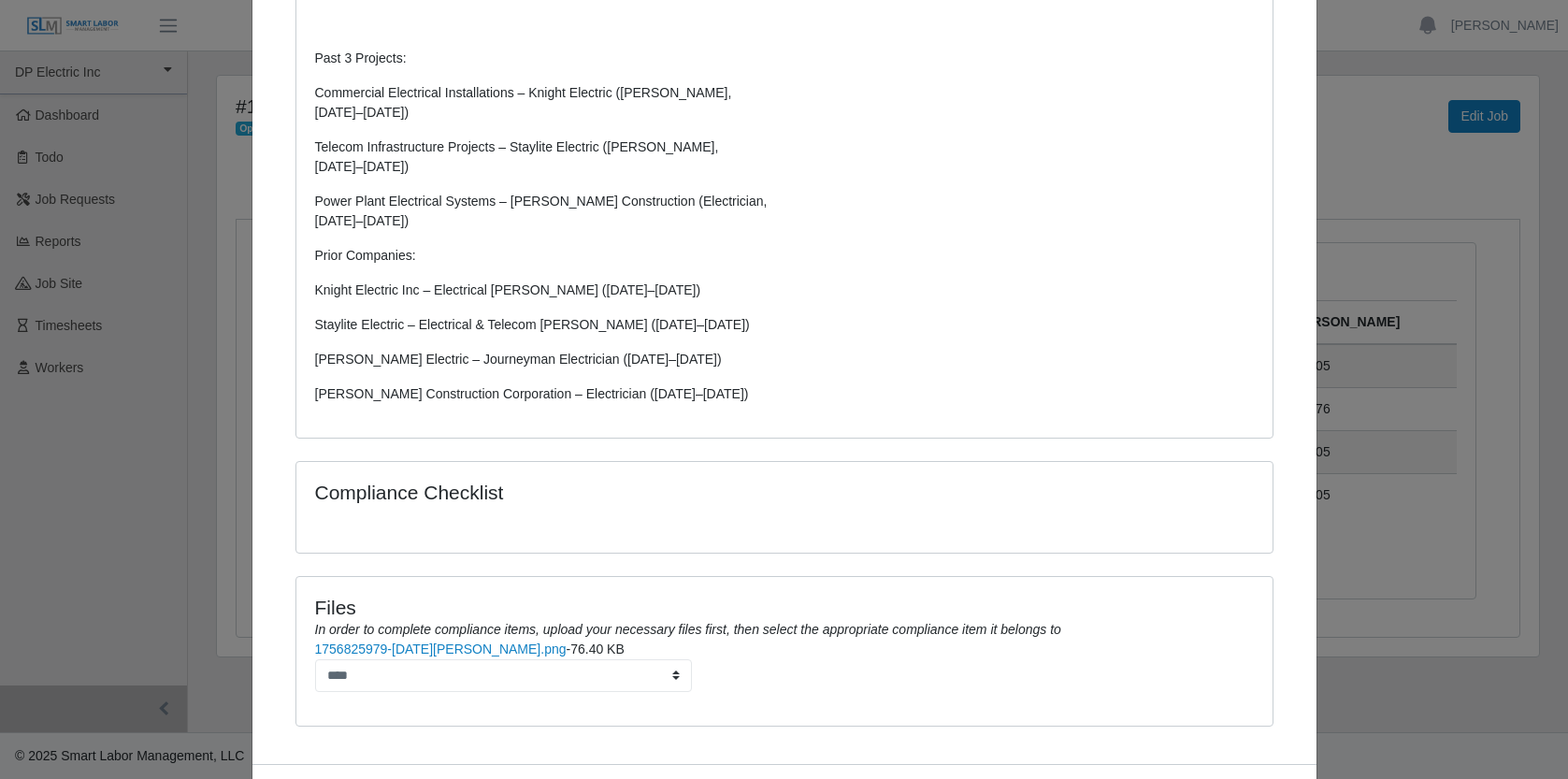
scroll to position [1133, 0]
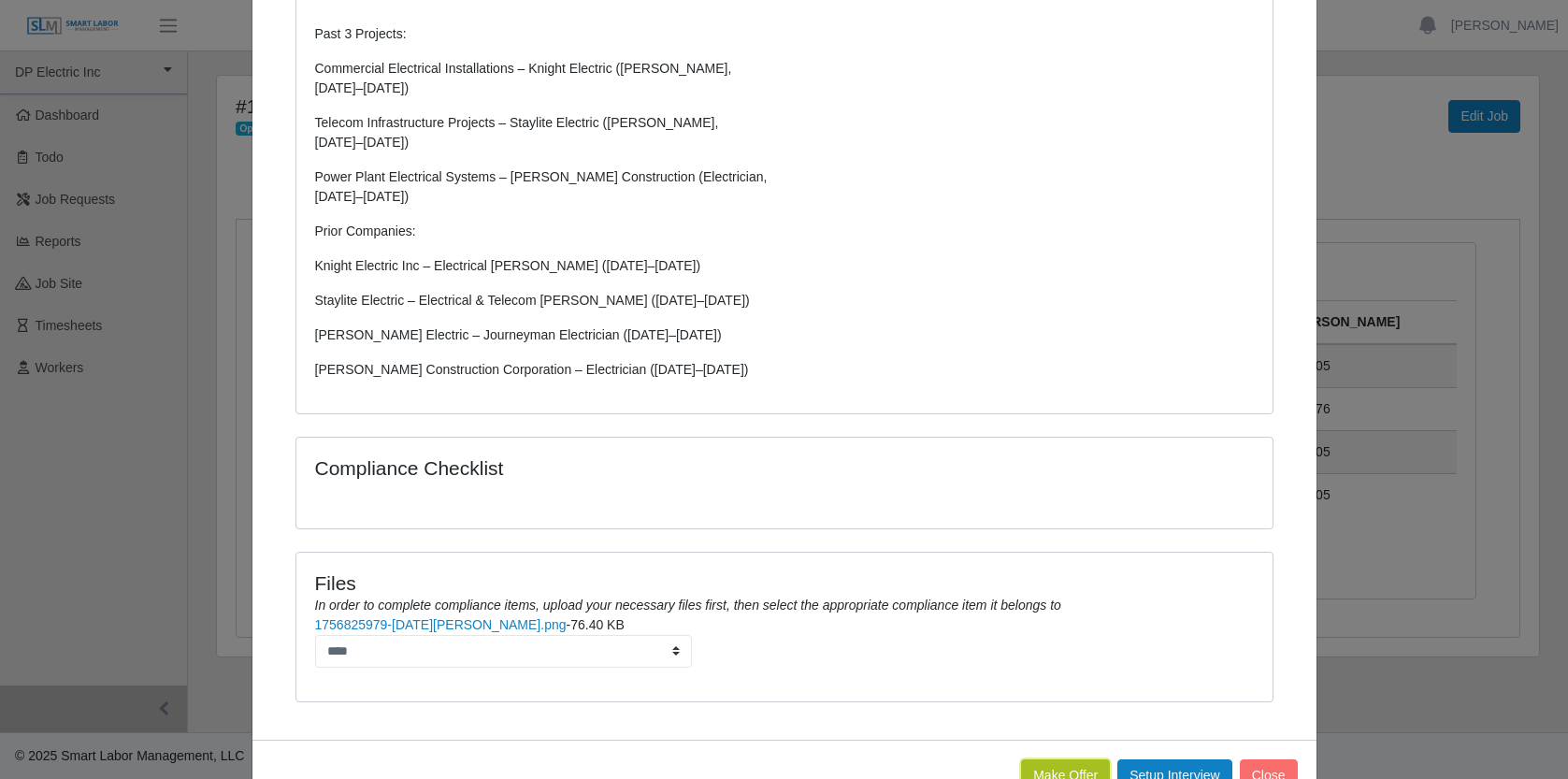
click at [1042, 759] on button "Make Offer" at bounding box center [1065, 775] width 89 height 32
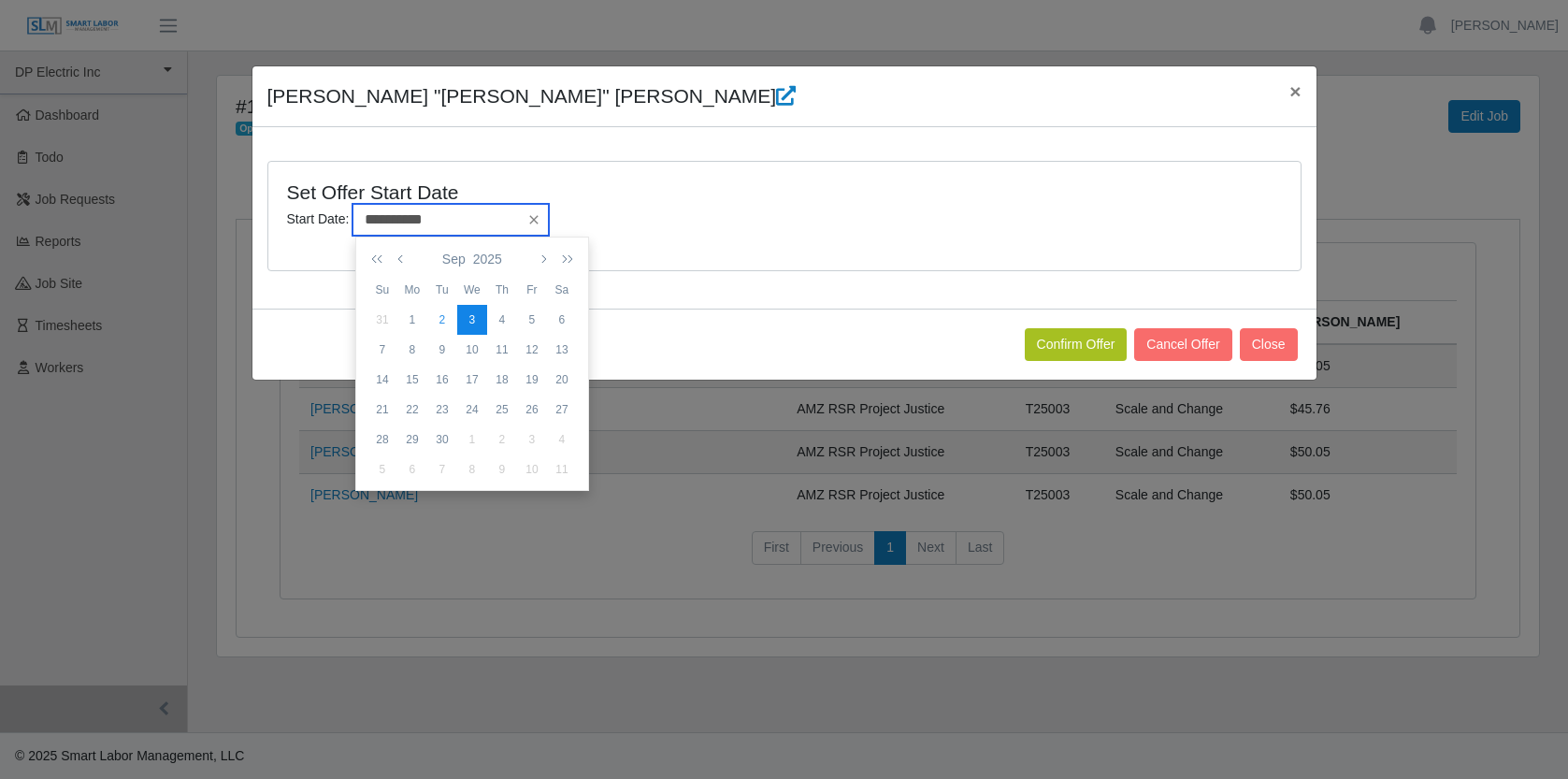
click at [474, 220] on input "**********" at bounding box center [450, 220] width 196 height 32
click at [508, 320] on div "4" at bounding box center [502, 319] width 30 height 17
type input "**********"
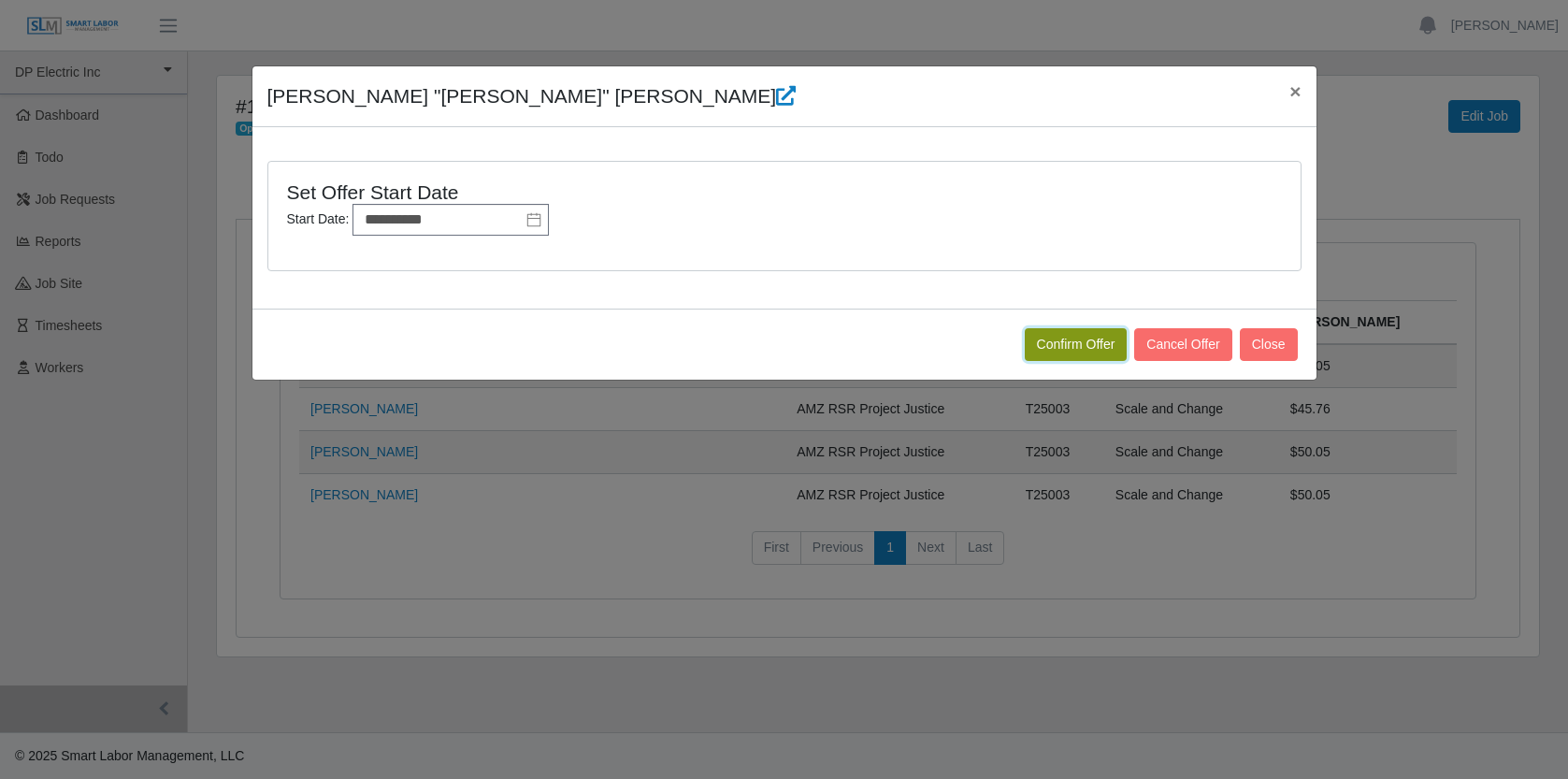
click at [1064, 341] on button "Confirm Offer" at bounding box center [1076, 344] width 102 height 32
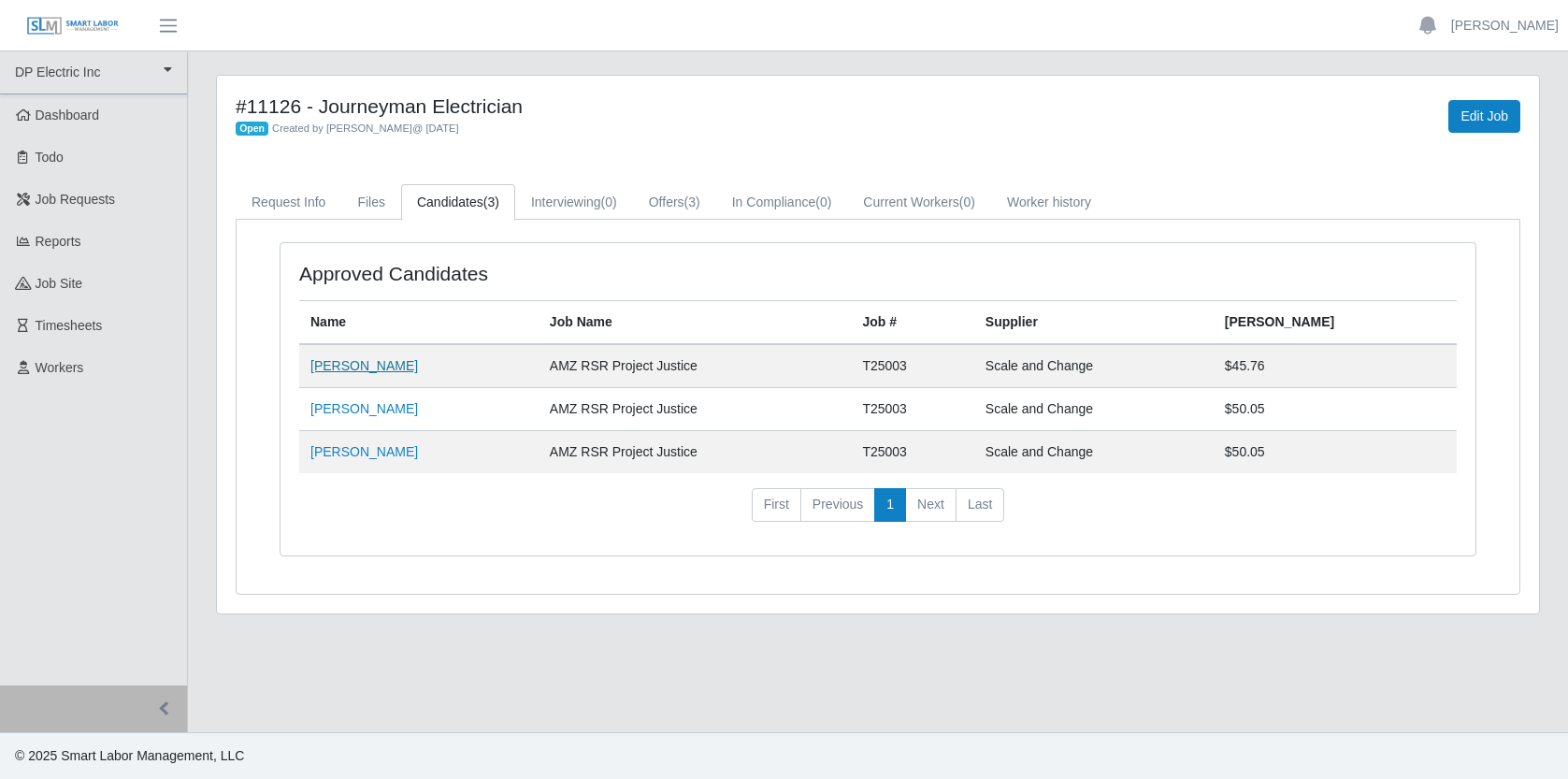
click at [377, 367] on link "[PERSON_NAME]" at bounding box center [363, 365] width 107 height 15
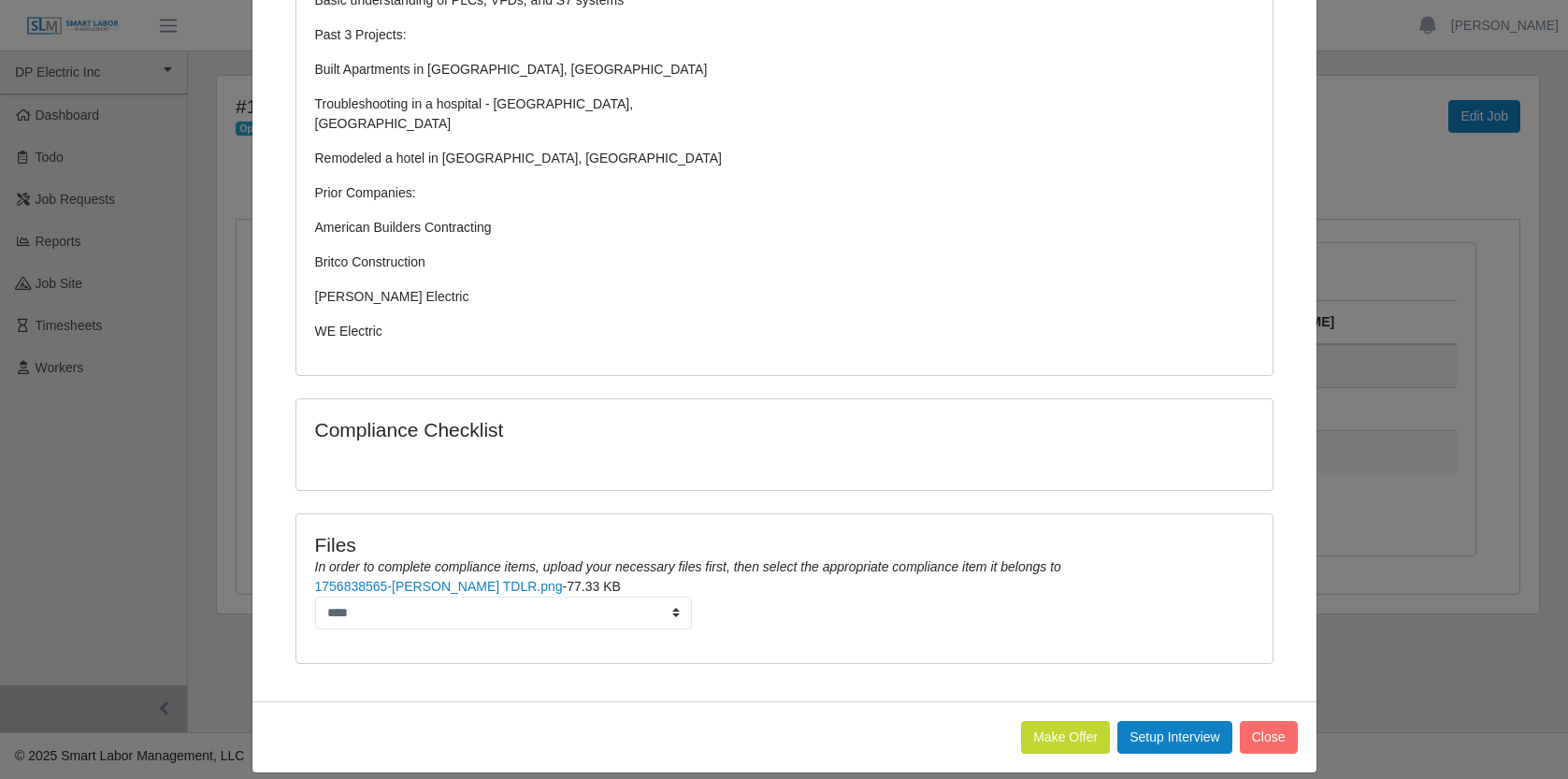
scroll to position [1044, 0]
click at [1027, 720] on button "Make Offer" at bounding box center [1065, 736] width 89 height 32
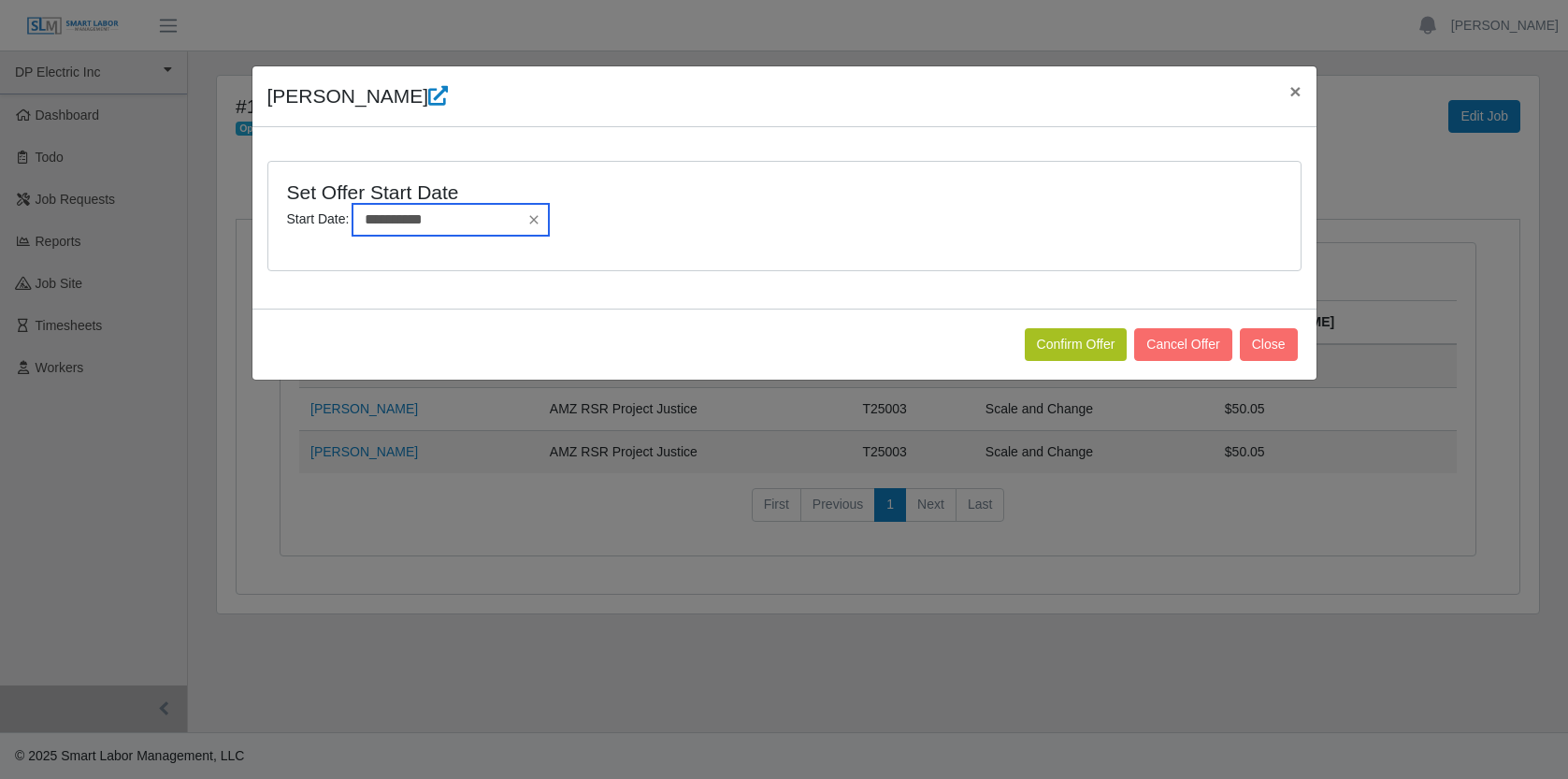
click at [459, 226] on input "**********" at bounding box center [450, 220] width 196 height 32
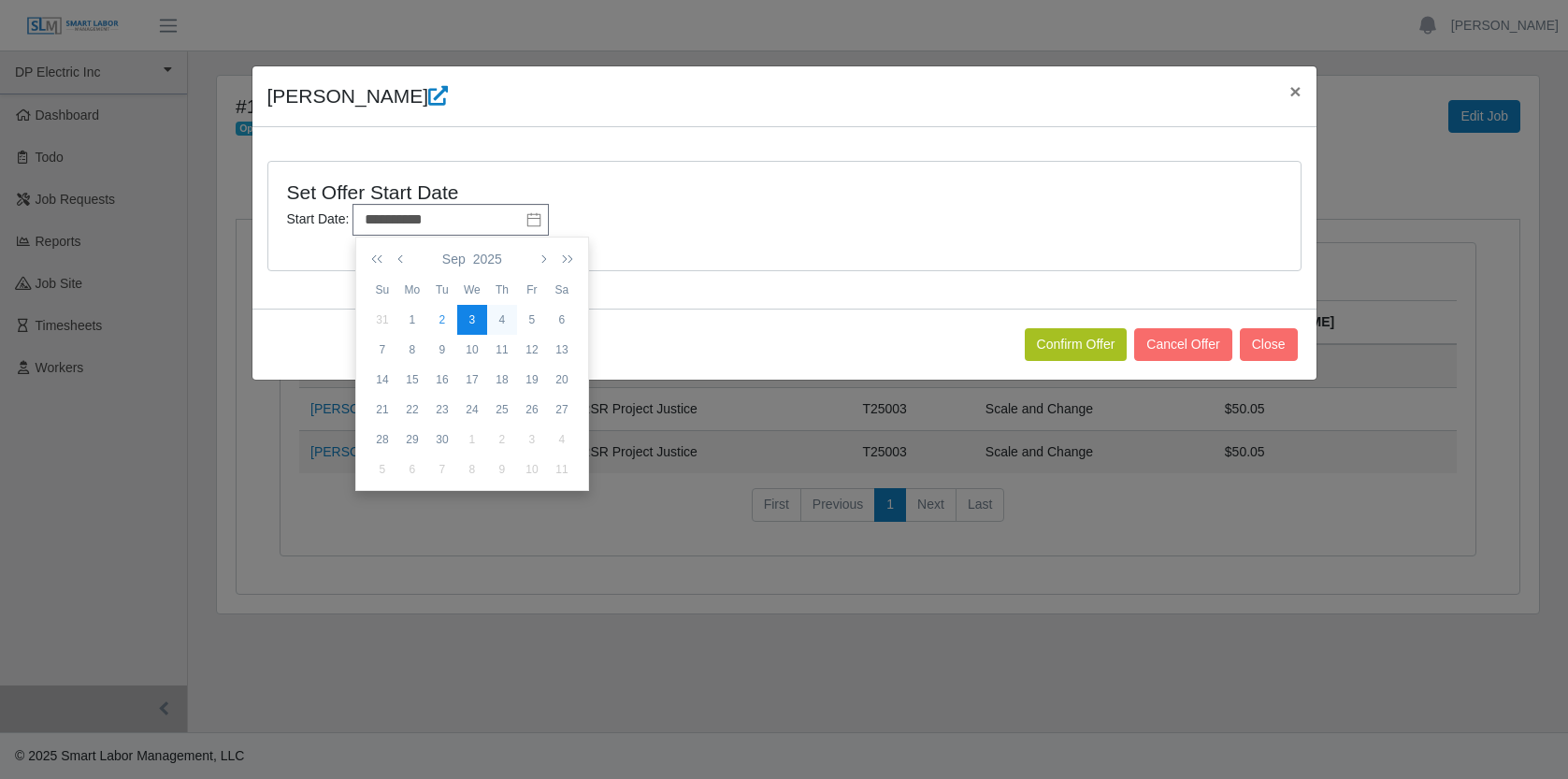
click at [506, 318] on div "4" at bounding box center [502, 319] width 30 height 17
type input "**********"
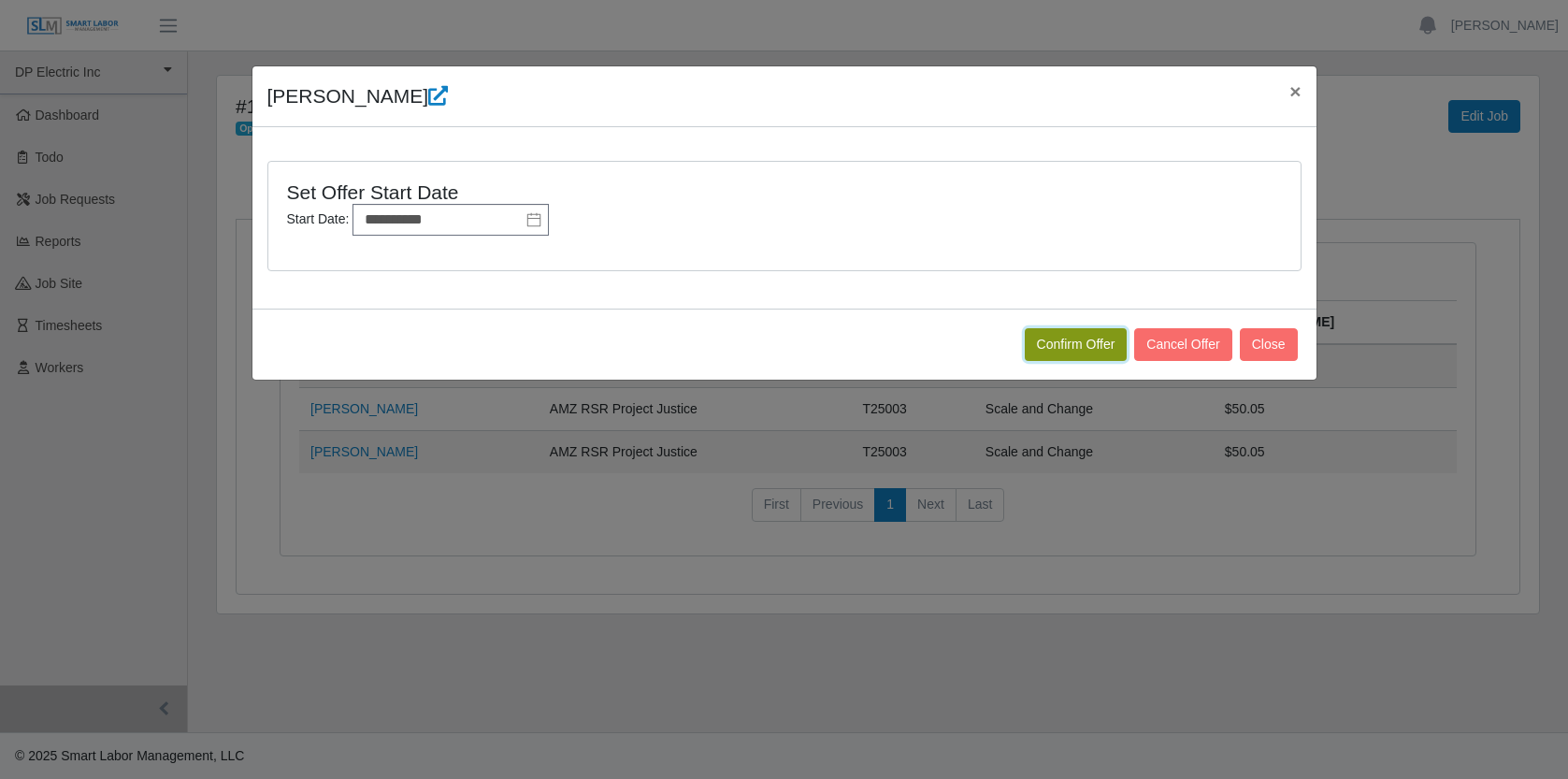
click at [1070, 333] on button "Confirm Offer" at bounding box center [1076, 344] width 102 height 32
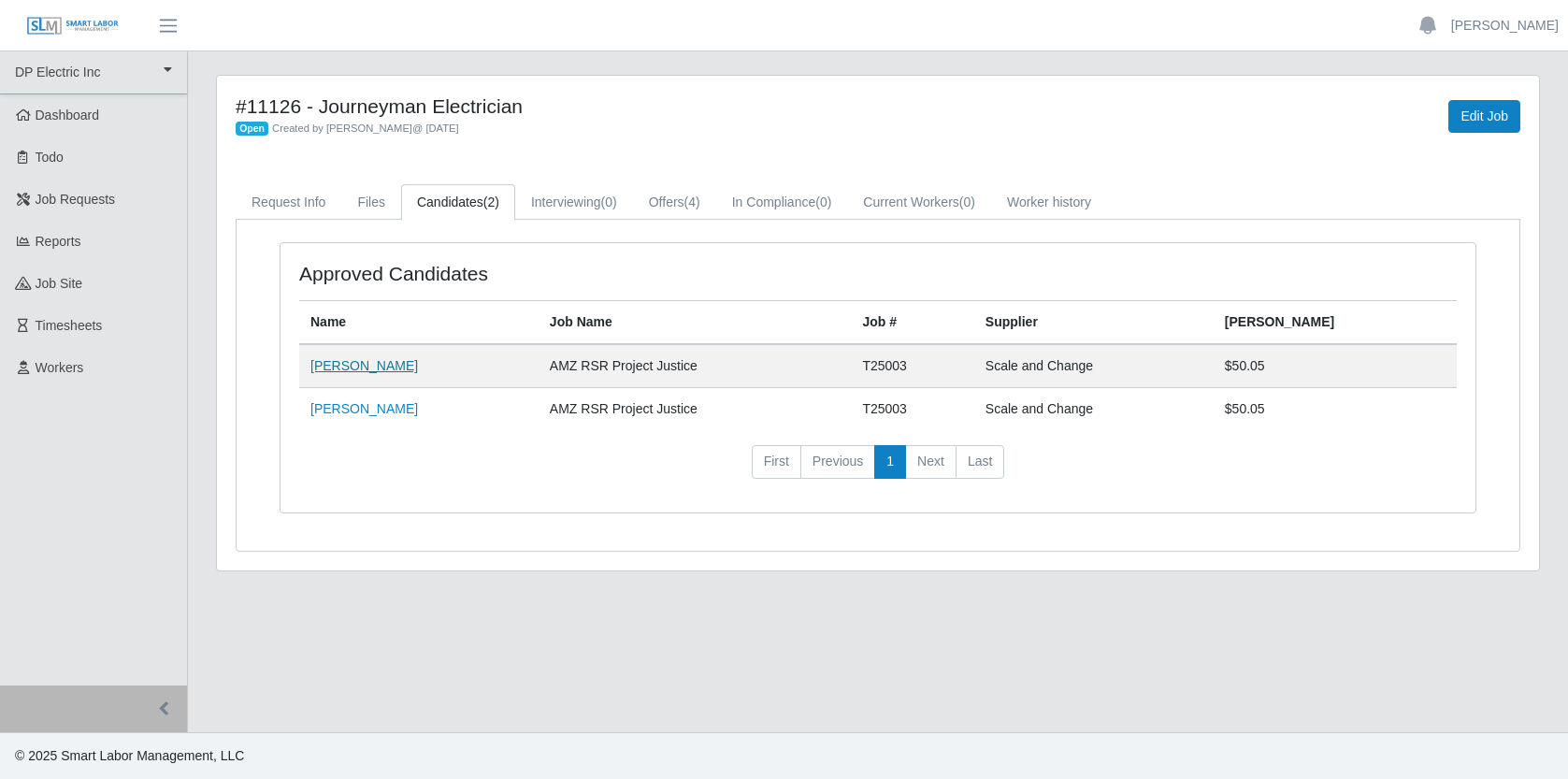
click at [369, 364] on link "[PERSON_NAME]" at bounding box center [363, 365] width 107 height 15
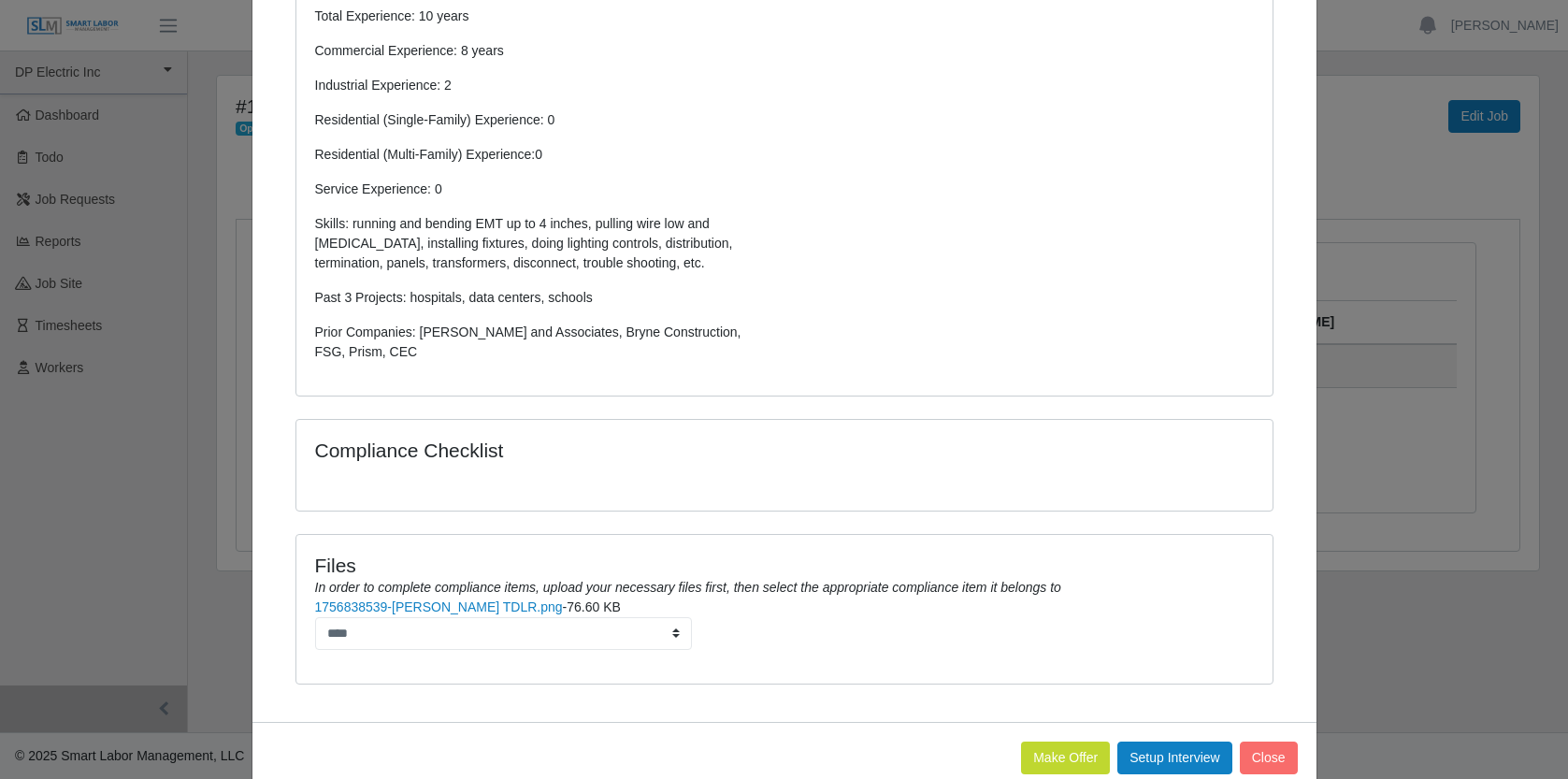
scroll to position [490, 0]
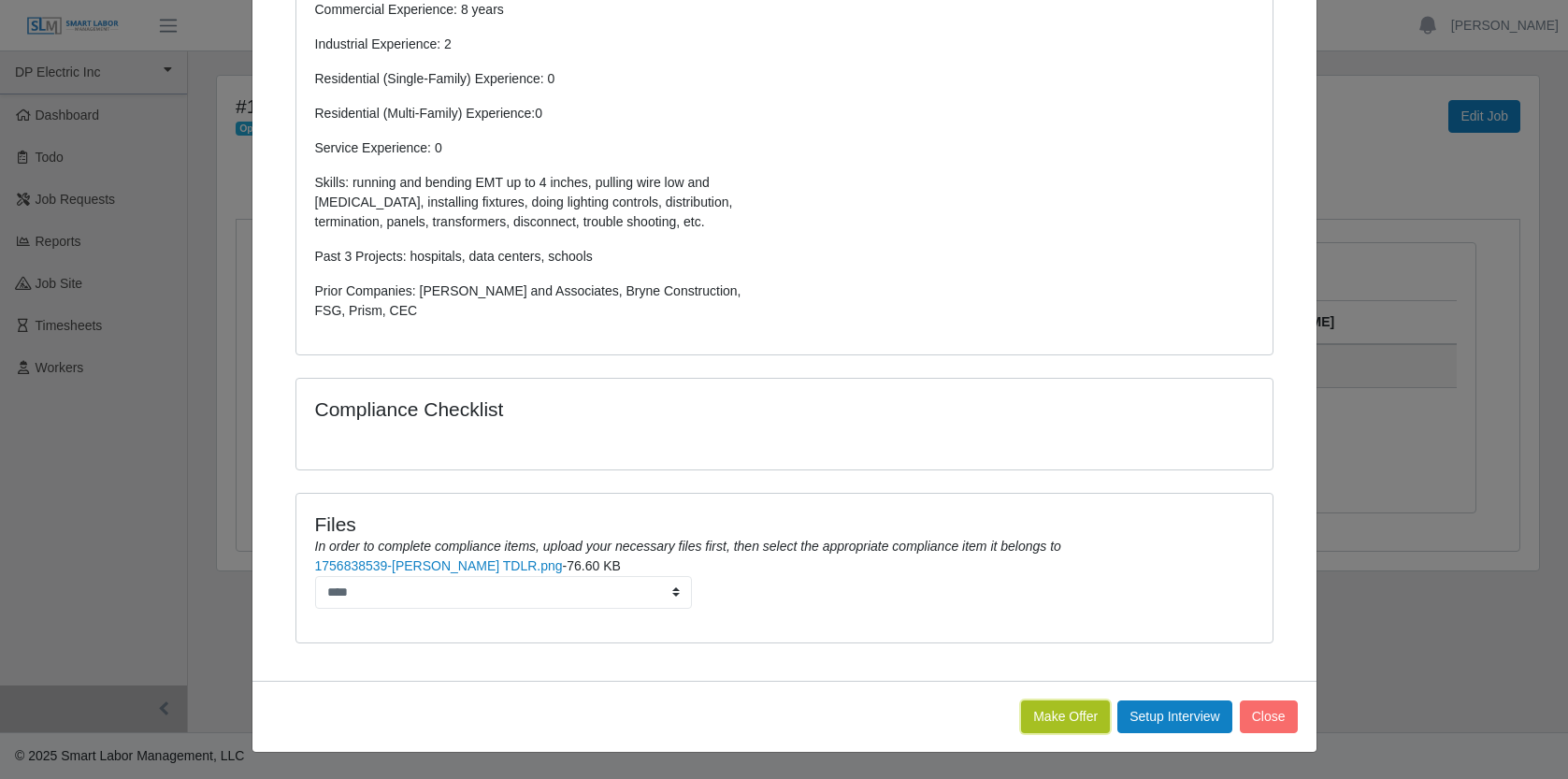
click at [1037, 716] on button "Make Offer" at bounding box center [1065, 716] width 89 height 32
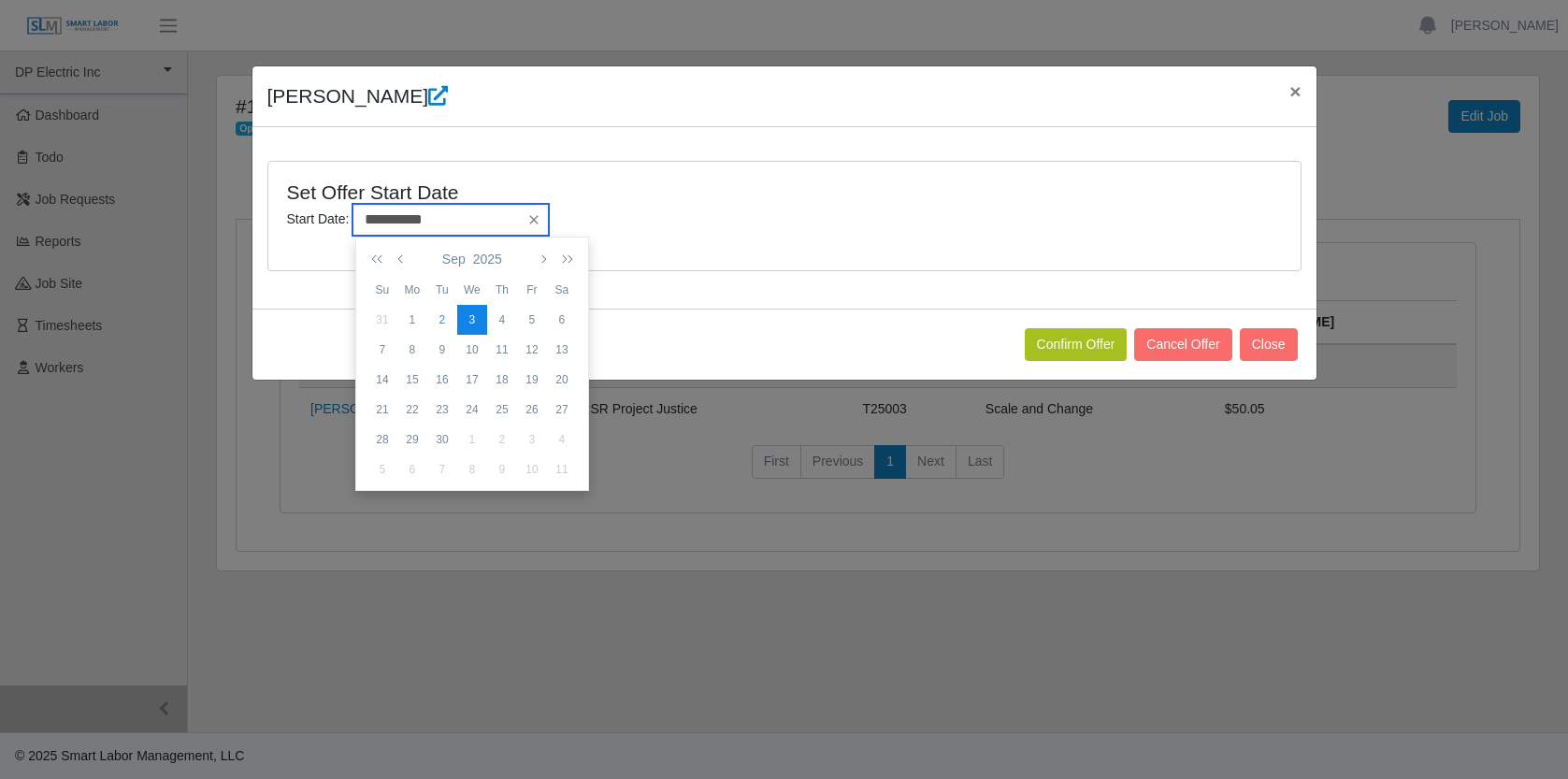
click at [479, 228] on input "**********" at bounding box center [450, 220] width 196 height 32
click at [509, 318] on div "4" at bounding box center [502, 319] width 30 height 17
type input "**********"
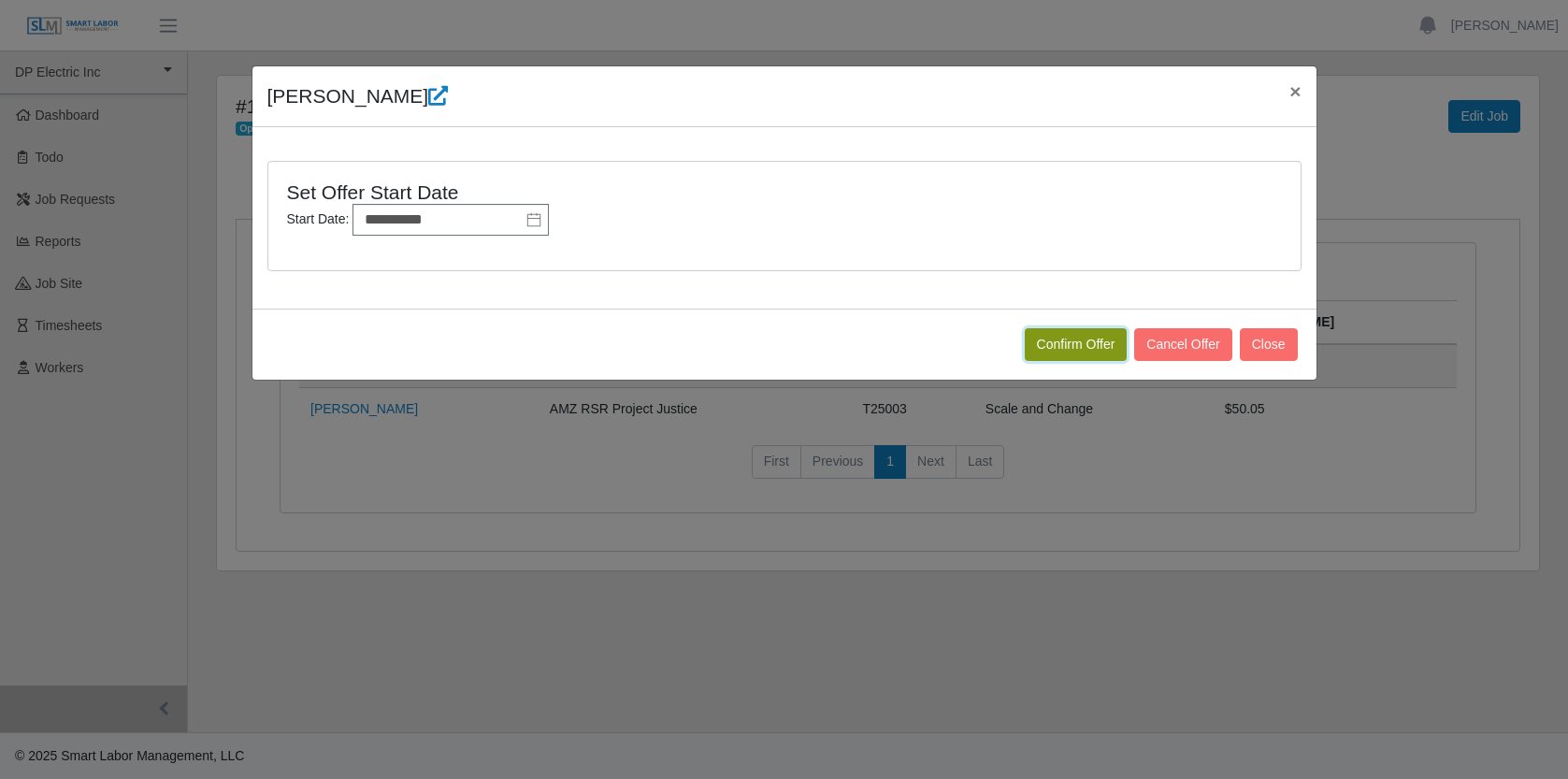
click at [1054, 344] on button "Confirm Offer" at bounding box center [1076, 344] width 102 height 32
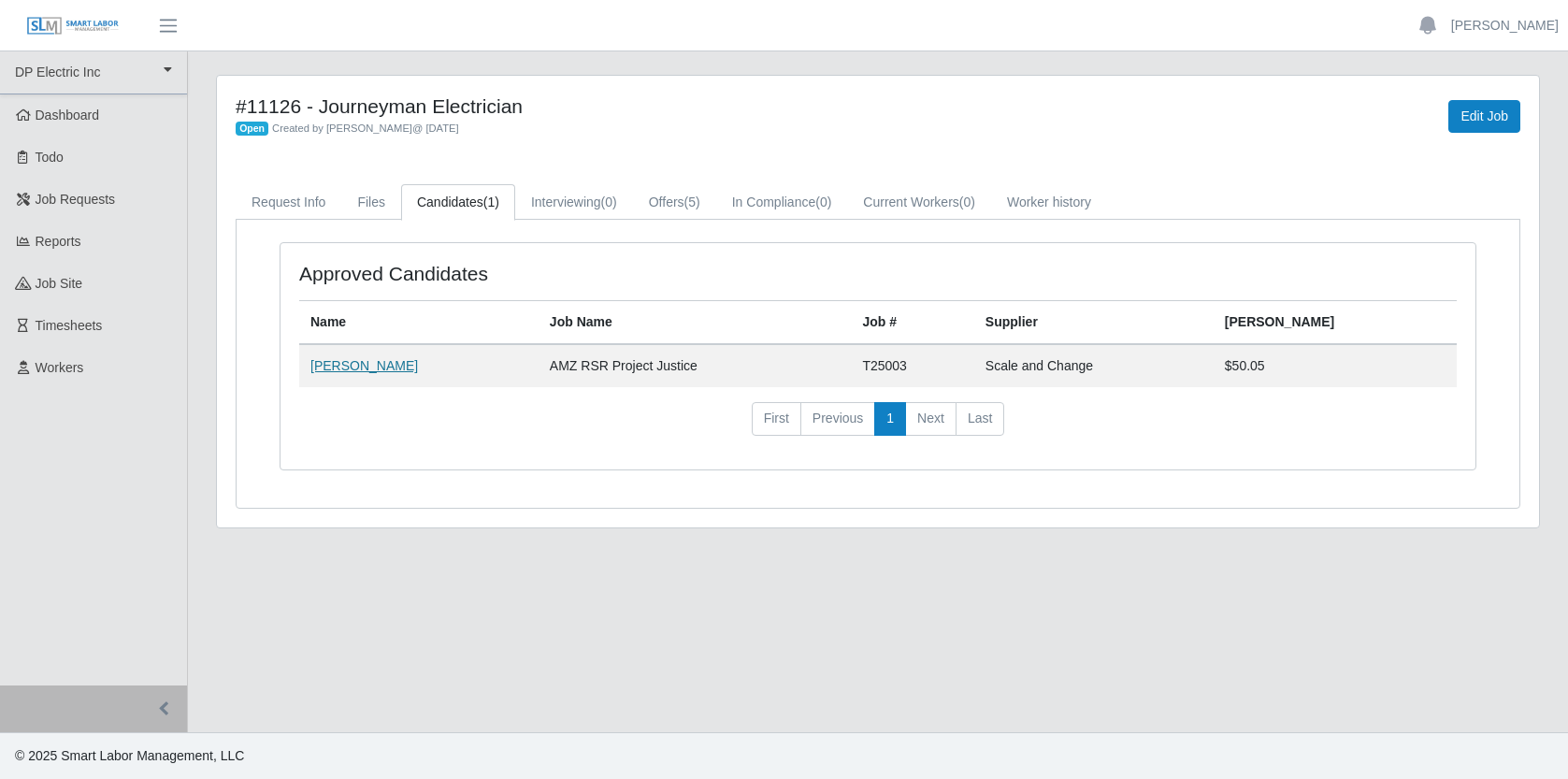
click at [368, 367] on link "[PERSON_NAME]" at bounding box center [363, 365] width 107 height 15
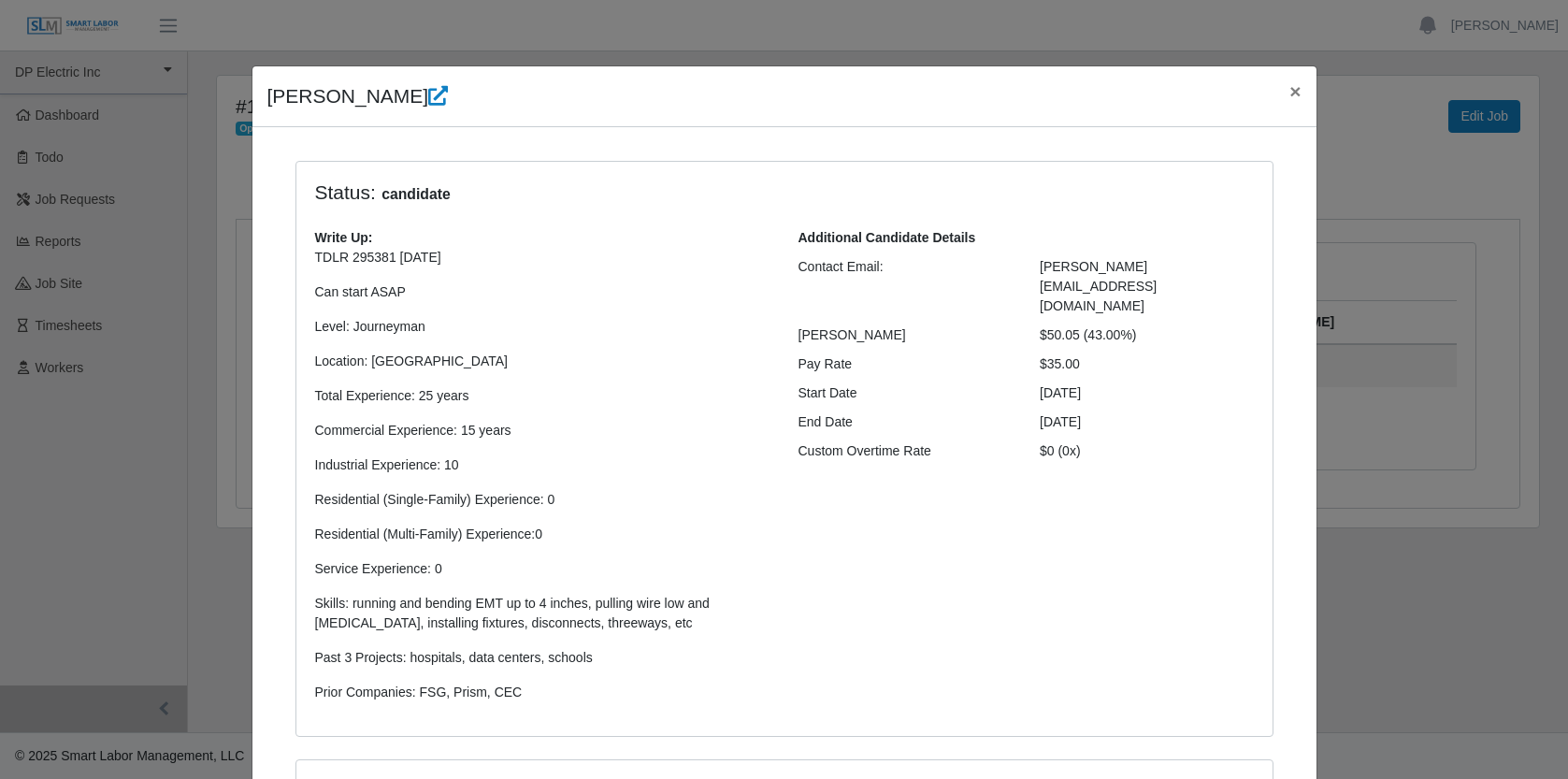
scroll to position [382, 0]
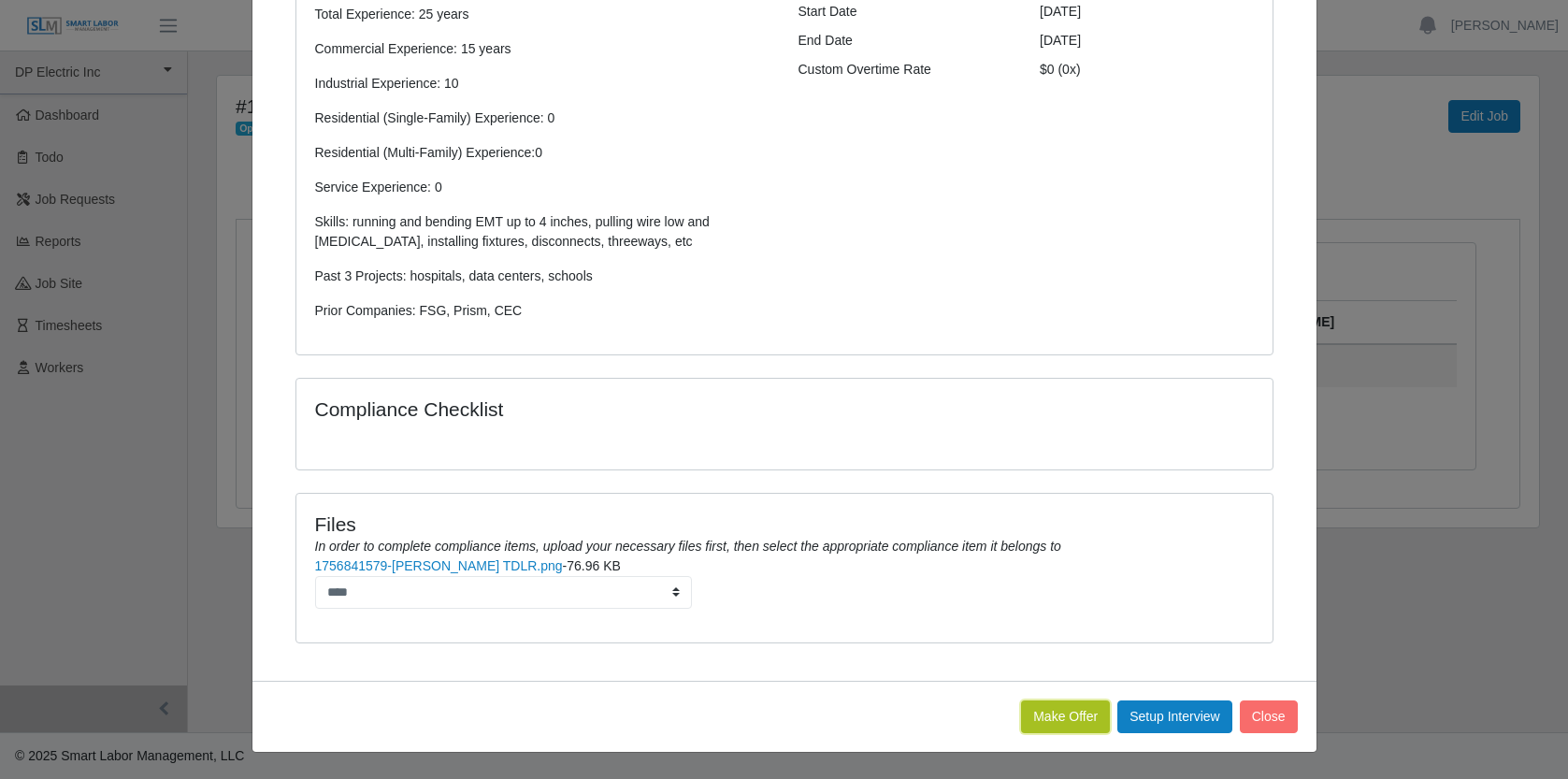
click at [1034, 716] on button "Make Offer" at bounding box center [1065, 716] width 89 height 32
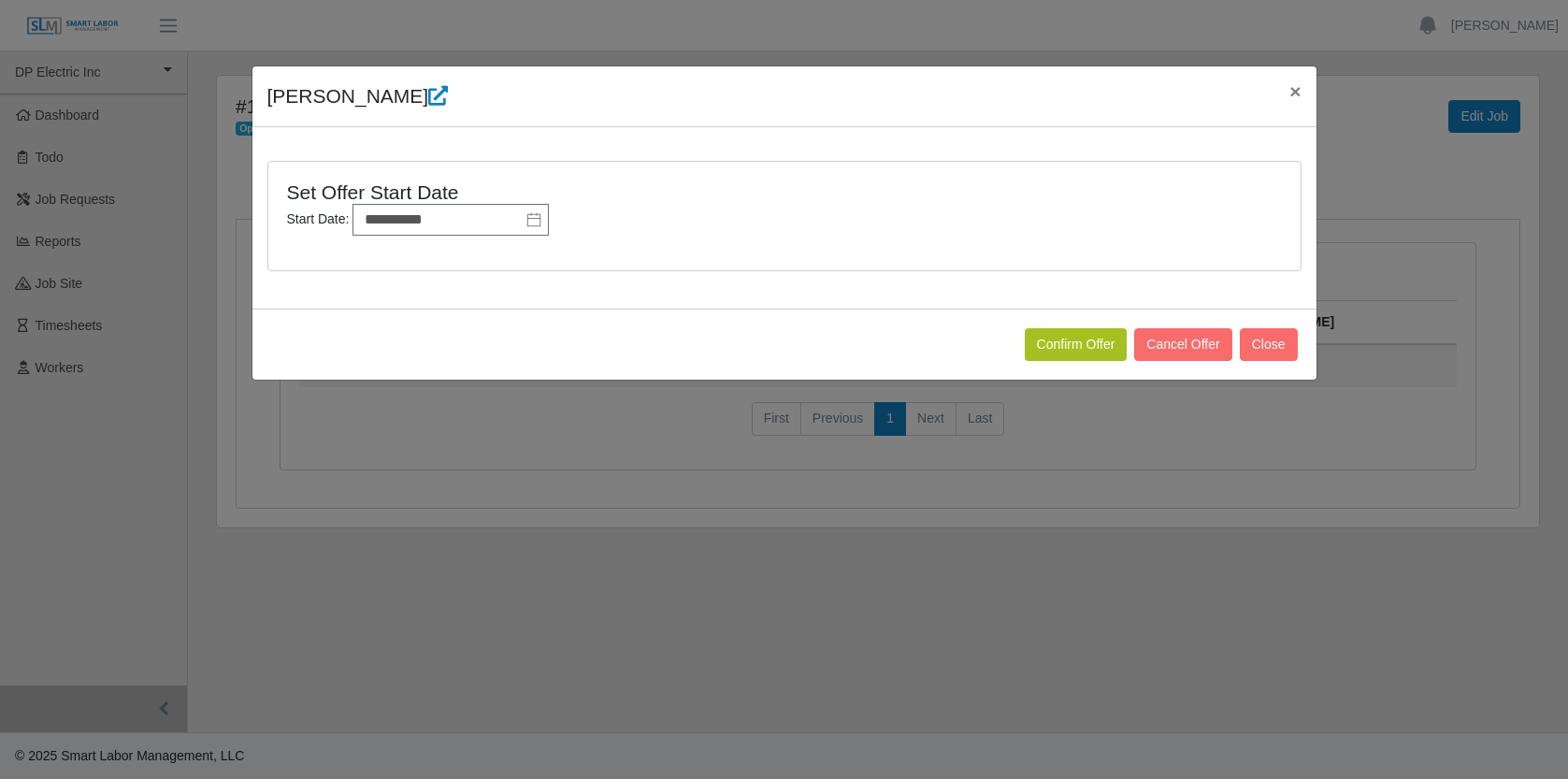
scroll to position [0, 0]
click at [474, 222] on input "**********" at bounding box center [450, 220] width 196 height 32
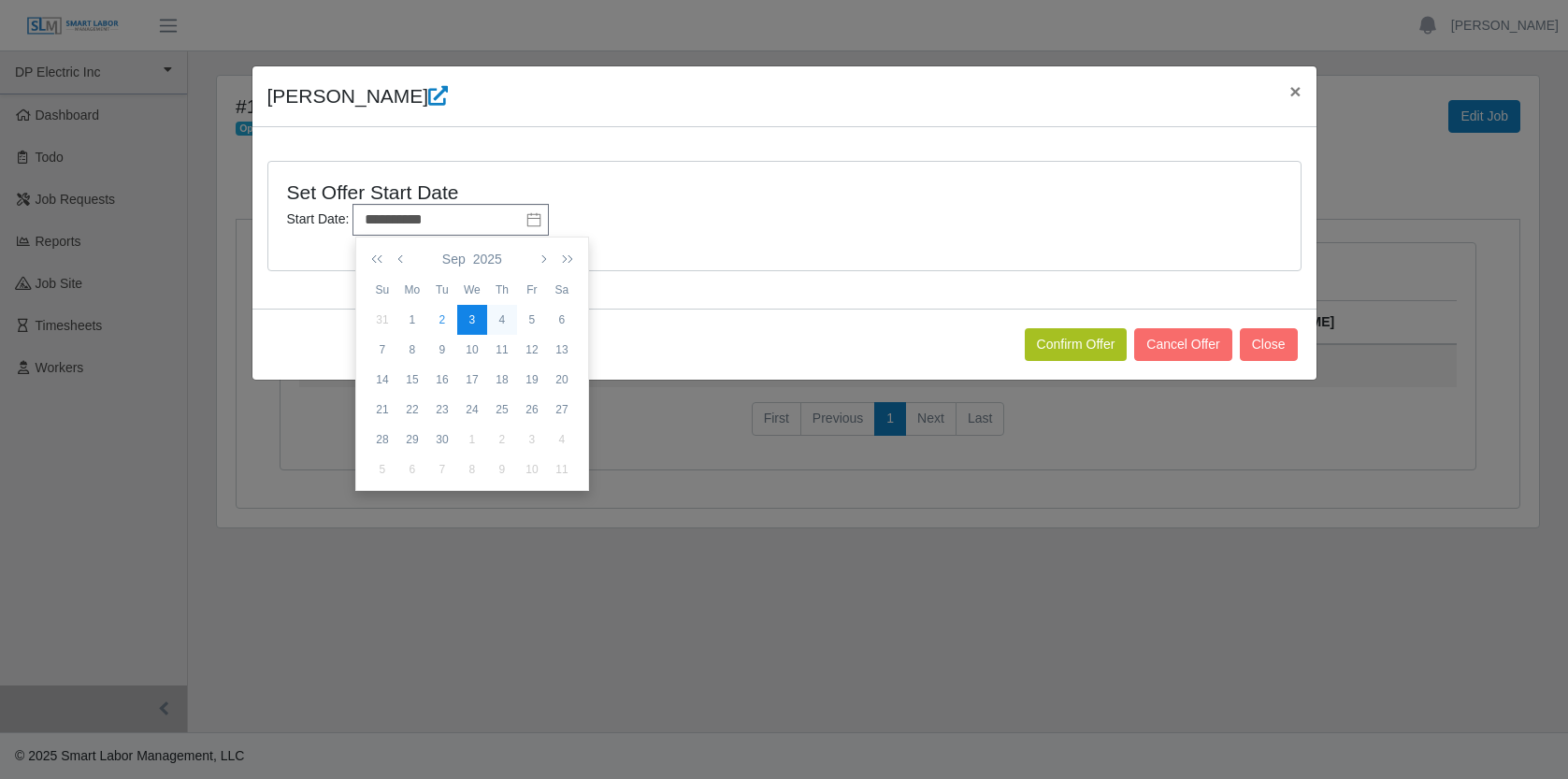
click at [510, 317] on div "4" at bounding box center [502, 319] width 30 height 17
type input "**********"
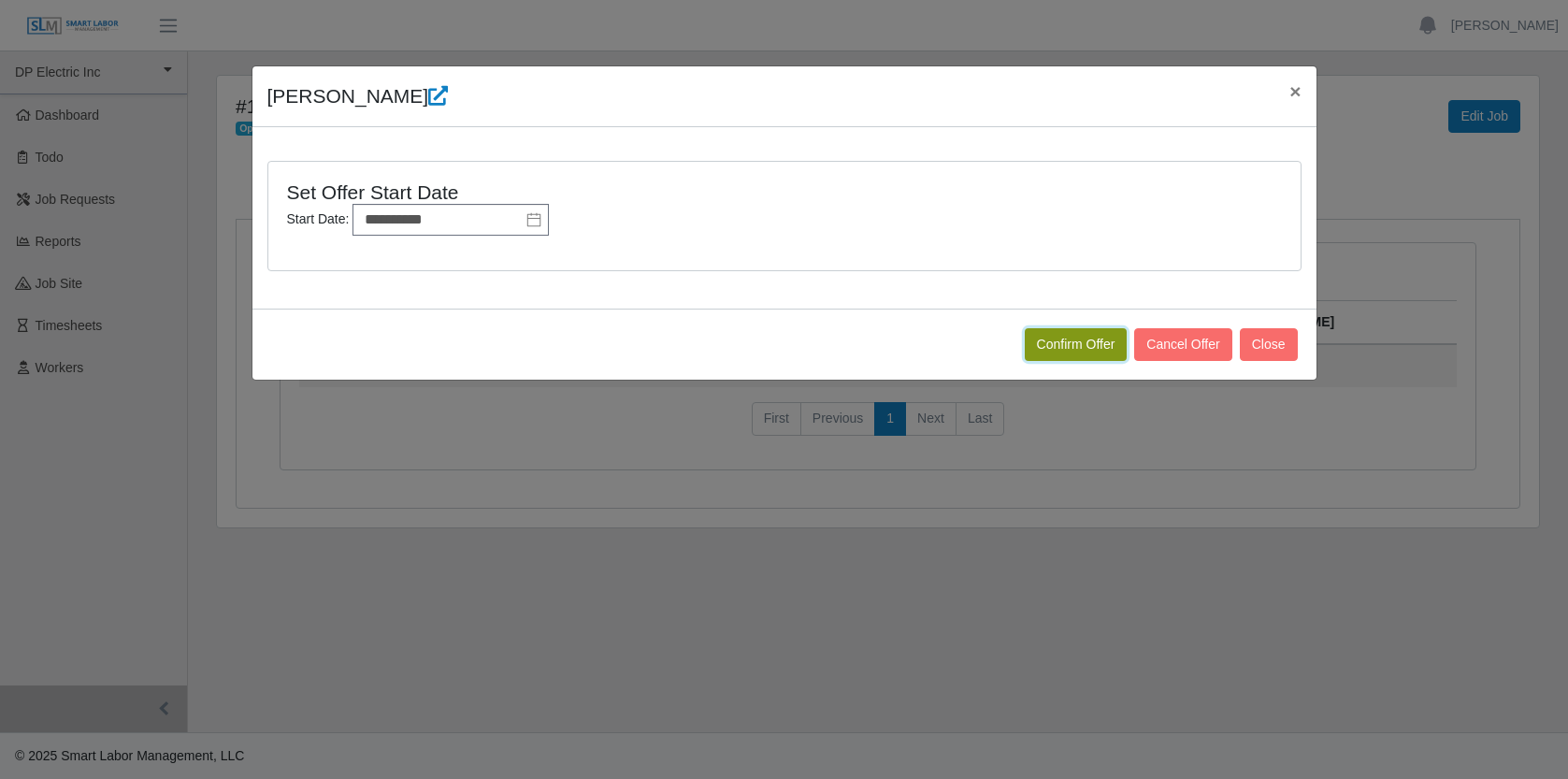
click at [1083, 343] on button "Confirm Offer" at bounding box center [1076, 344] width 102 height 32
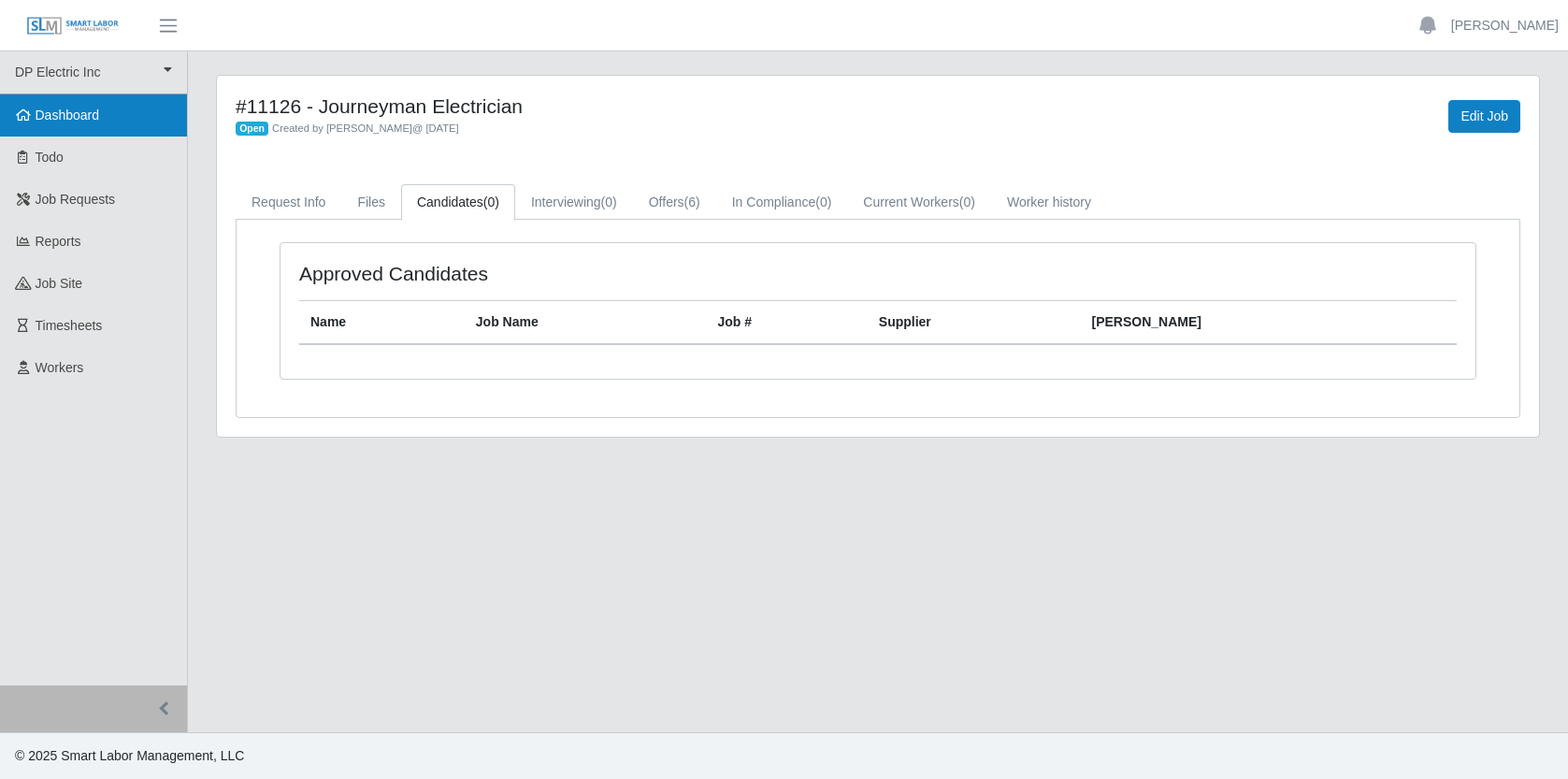
click at [38, 111] on span "Dashboard" at bounding box center [68, 114] width 65 height 15
